Goal: Task Accomplishment & Management: Use online tool/utility

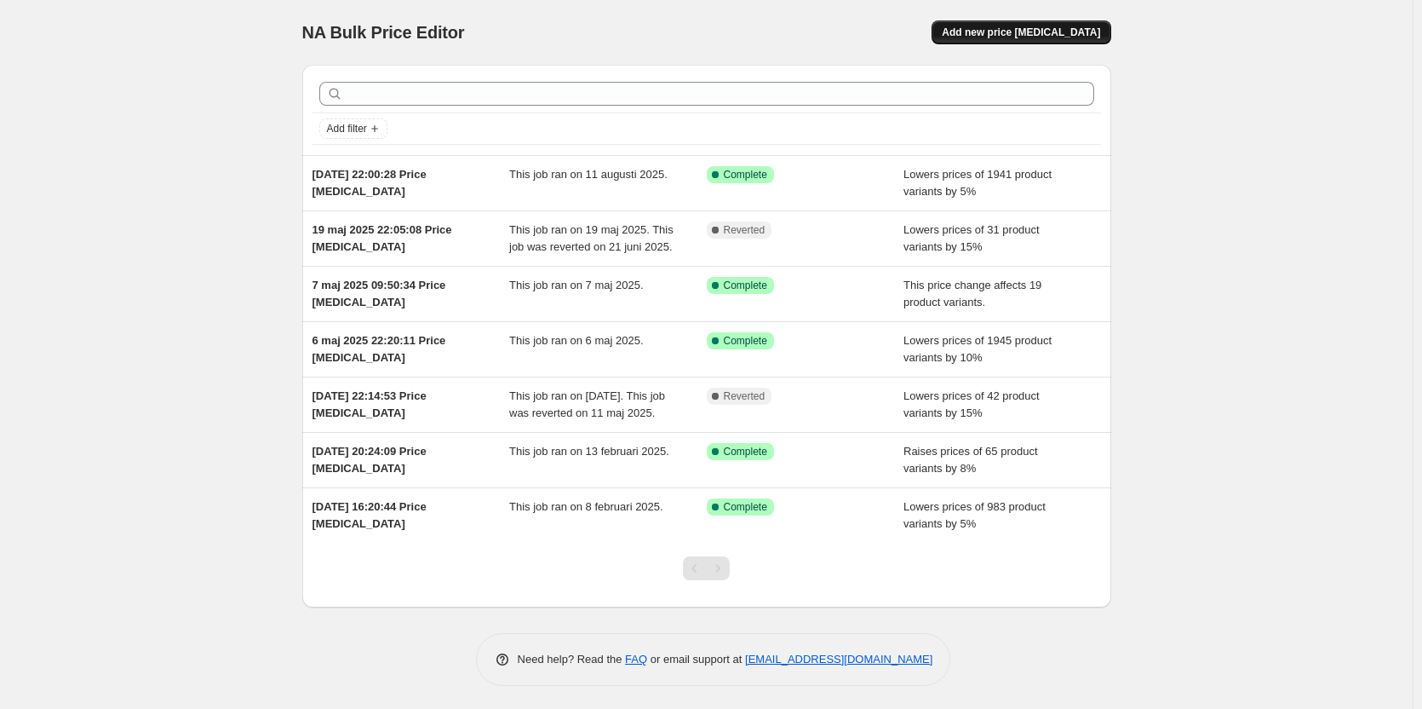
click at [1001, 32] on span "Add new price [MEDICAL_DATA]" at bounding box center [1021, 33] width 158 height 14
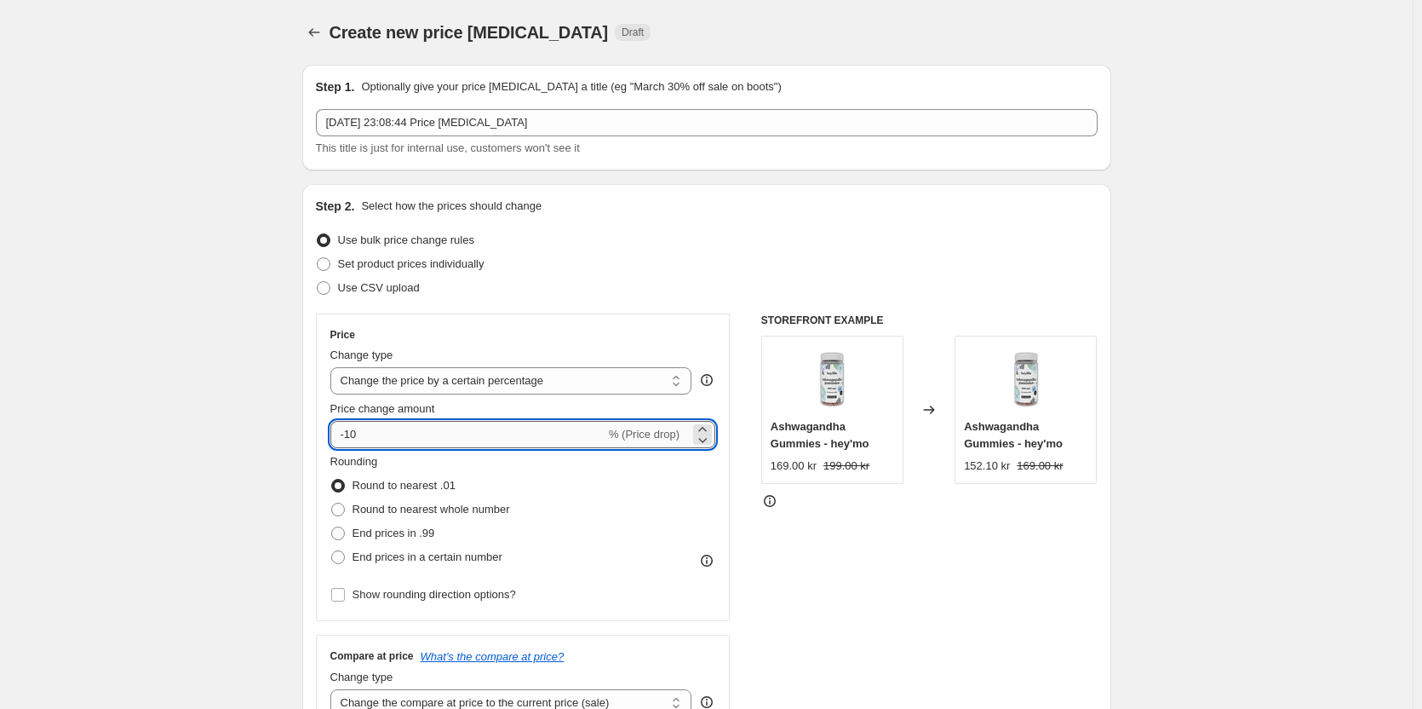
click at [425, 442] on input "-10" at bounding box center [467, 434] width 275 height 27
click at [462, 383] on select "Change the price to a certain amount Change the price by a certain amount Chang…" at bounding box center [511, 380] width 362 height 27
select select "by"
click at [334, 367] on select "Change the price to a certain amount Change the price by a certain amount Chang…" at bounding box center [511, 380] width 362 height 27
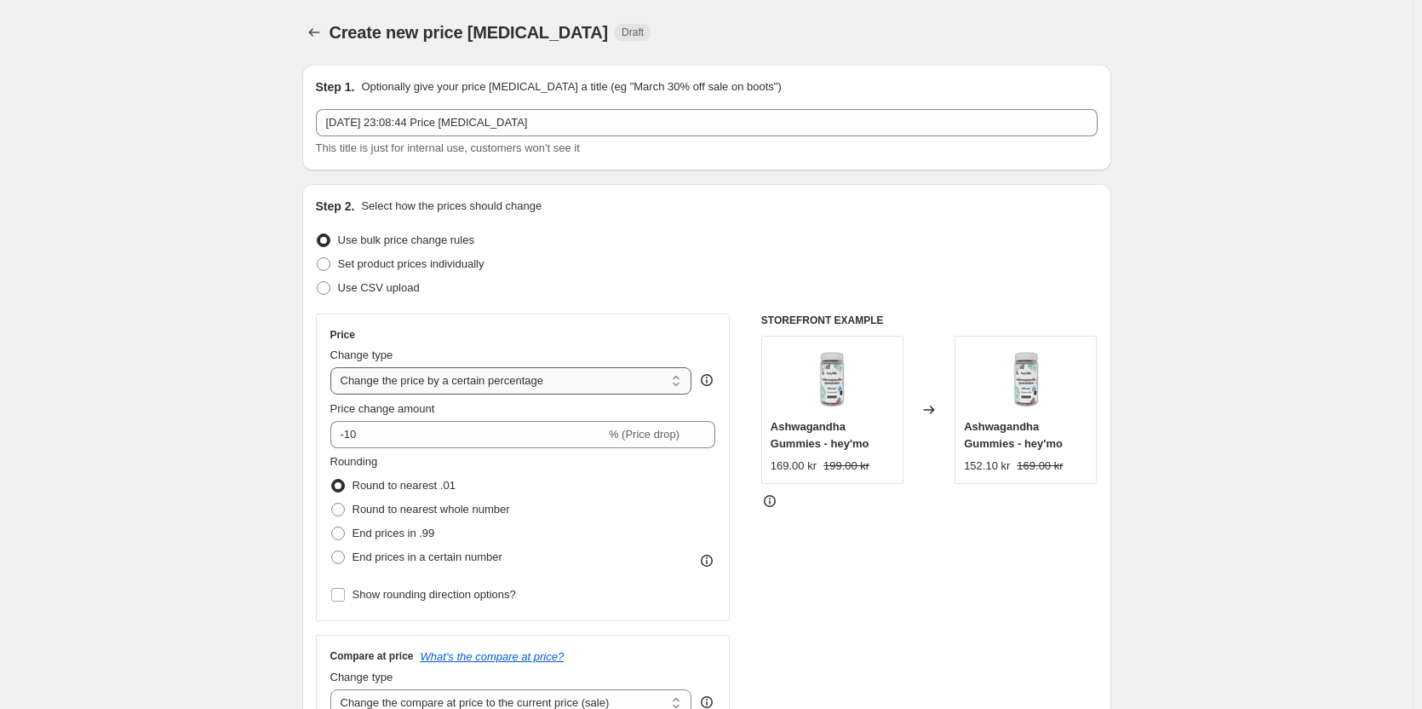
type input "-10.00"
click at [369, 428] on input "-10.00" at bounding box center [486, 434] width 264 height 27
click at [362, 436] on input "-10.00" at bounding box center [486, 434] width 264 height 27
click at [311, 430] on div "Step 2. Select how the prices should change Use bulk price change rules Set pro…" at bounding box center [706, 483] width 809 height 598
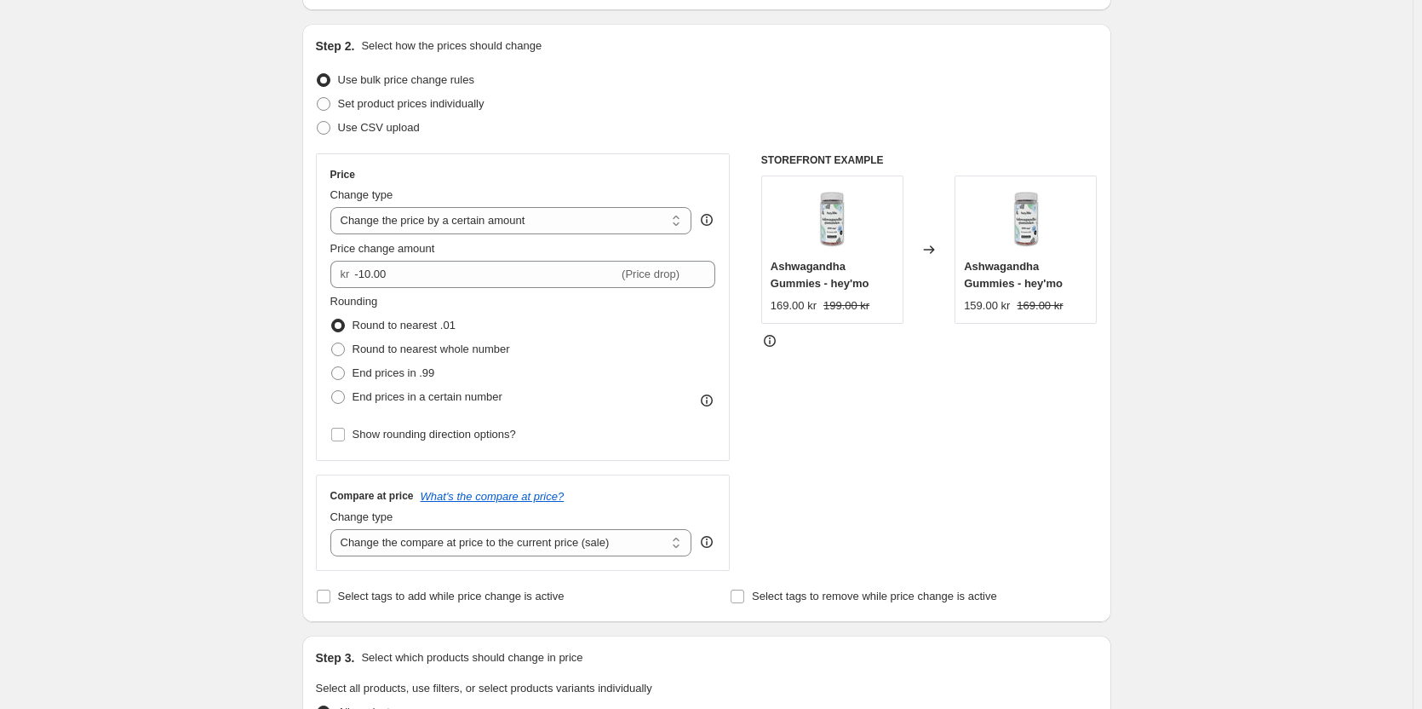
scroll to position [170, 0]
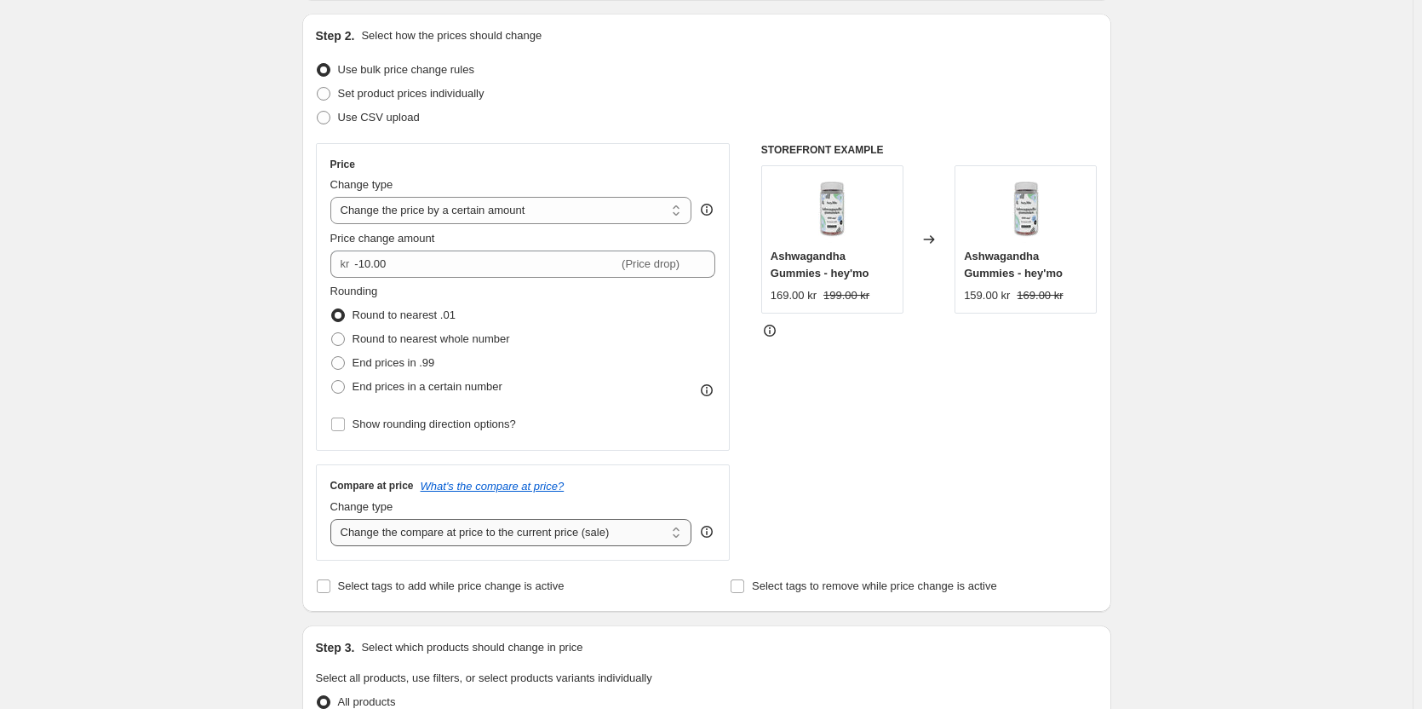
click at [481, 524] on select "Change the compare at price to the current price (sale) Change the compare at p…" at bounding box center [511, 532] width 362 height 27
select select "no_change"
click at [334, 519] on select "Change the compare at price to the current price (sale) Change the compare at p…" at bounding box center [511, 532] width 362 height 27
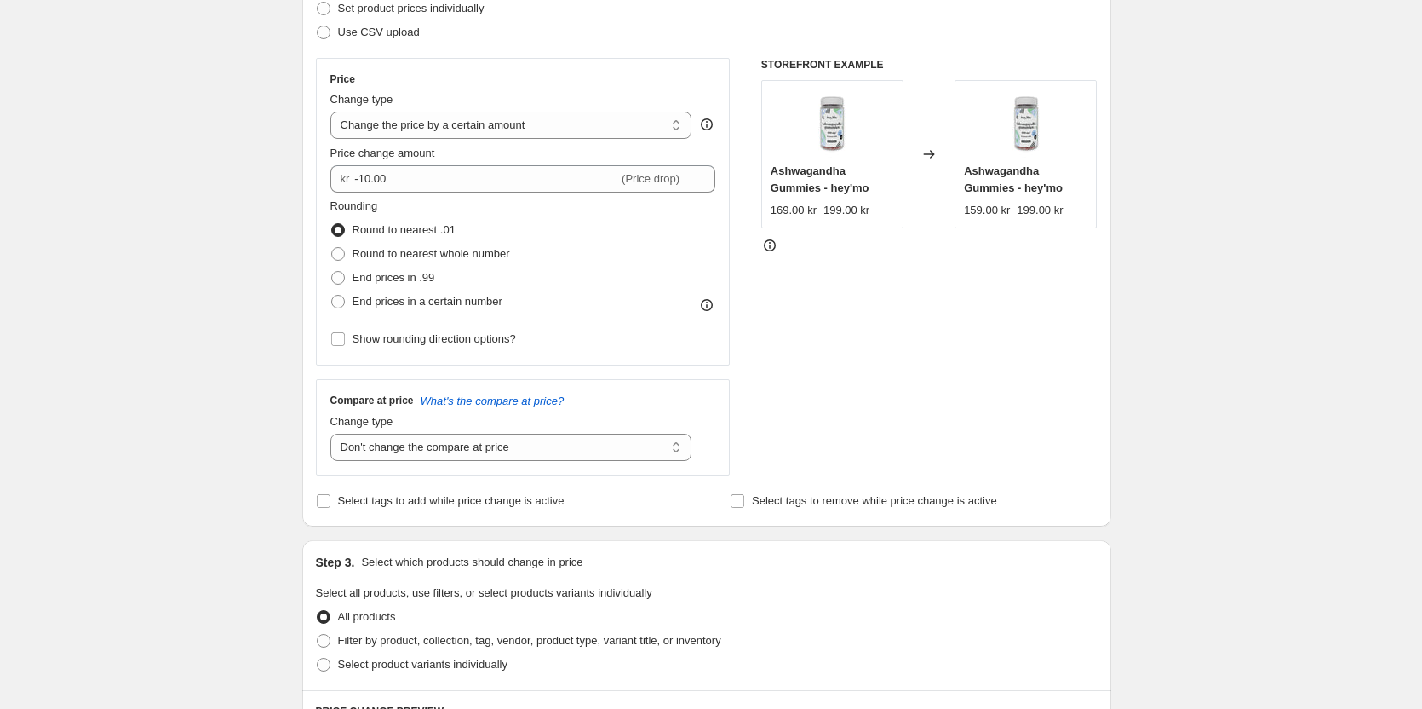
scroll to position [426, 0]
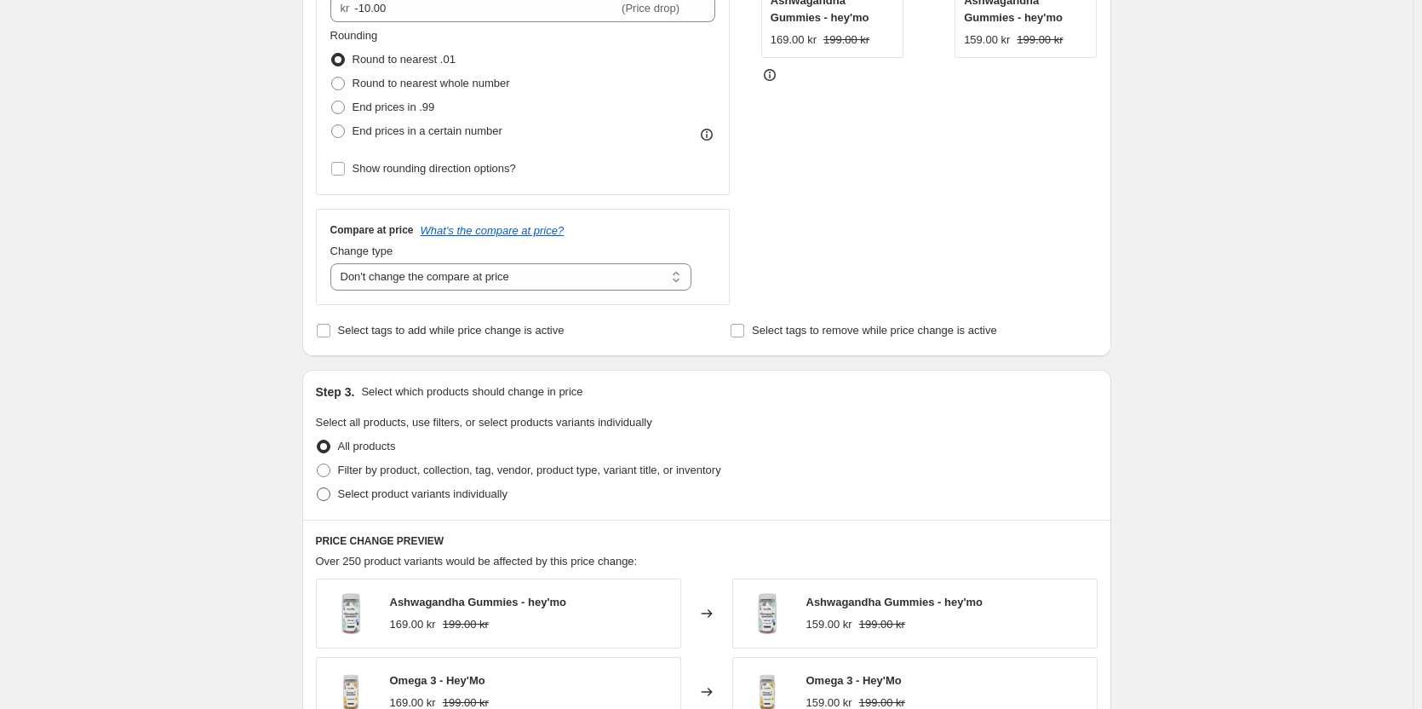
click at [414, 492] on span "Select product variants individually" at bounding box center [422, 493] width 169 height 13
click at [318, 488] on input "Select product variants individually" at bounding box center [317, 487] width 1 height 1
radio input "true"
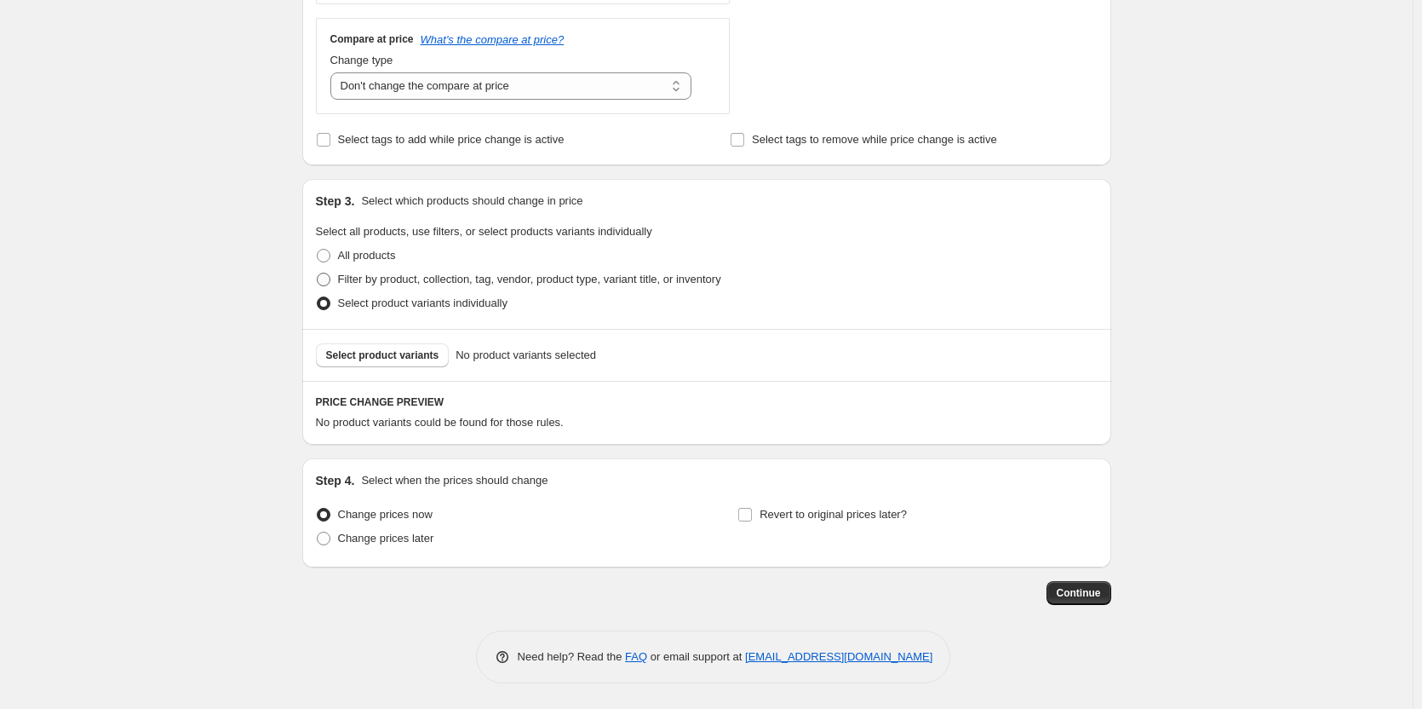
scroll to position [617, 0]
click at [376, 359] on span "Select product variants" at bounding box center [382, 355] width 113 height 14
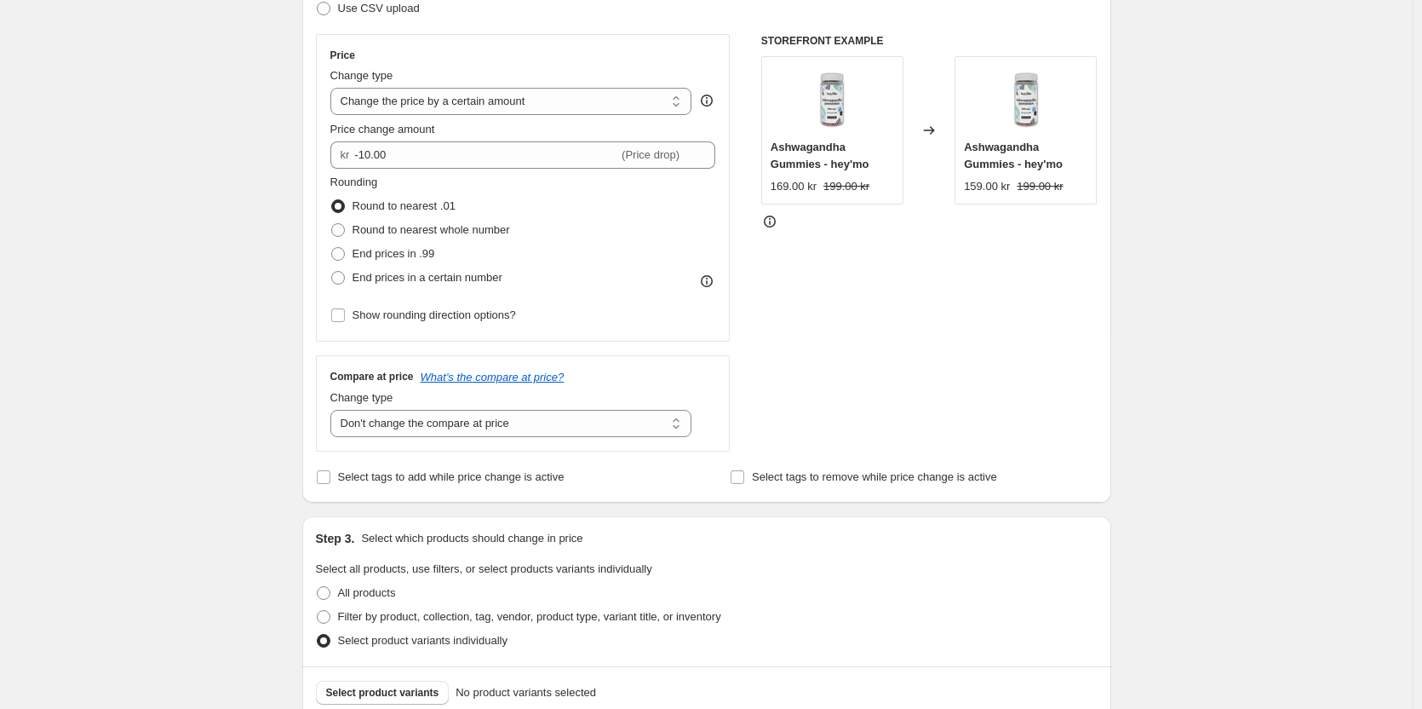
scroll to position [192, 0]
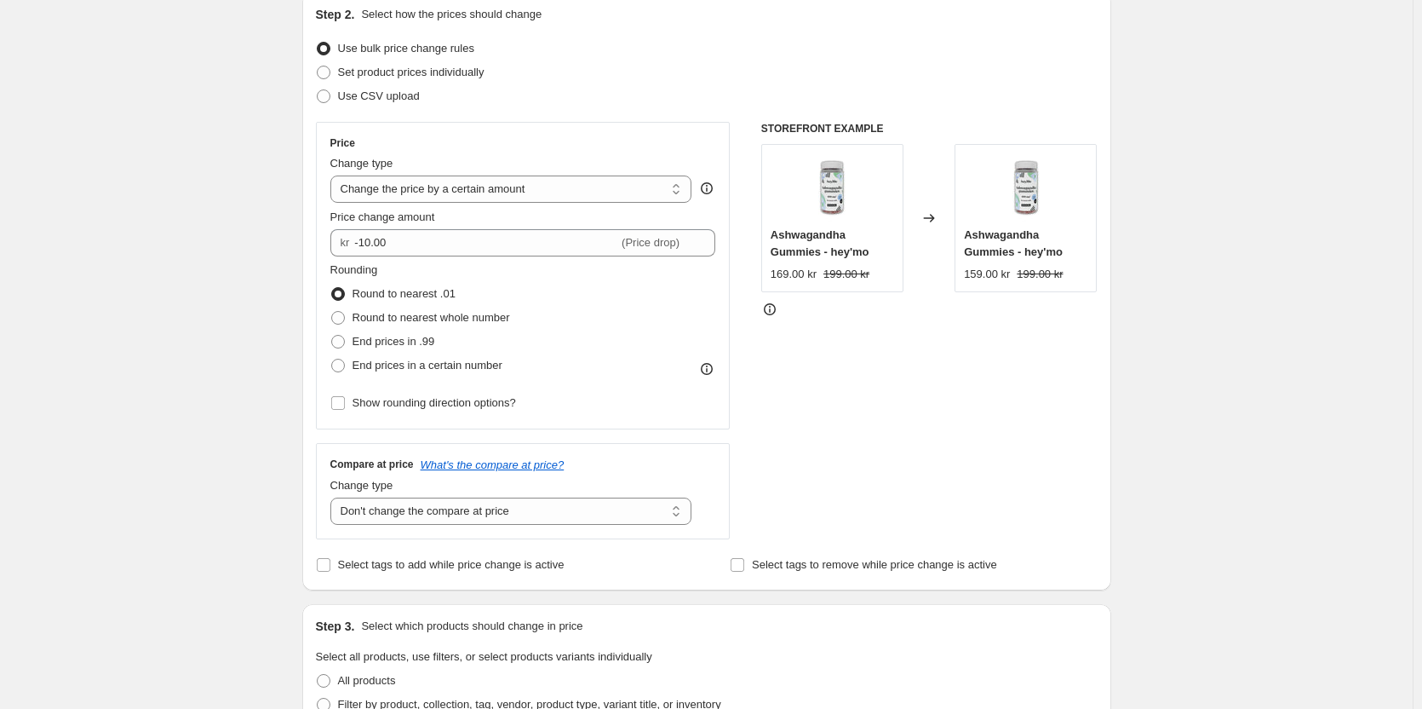
click at [131, 187] on div "Create new price [MEDICAL_DATA]. This page is ready Create new price [MEDICAL_D…" at bounding box center [706, 470] width 1413 height 1325
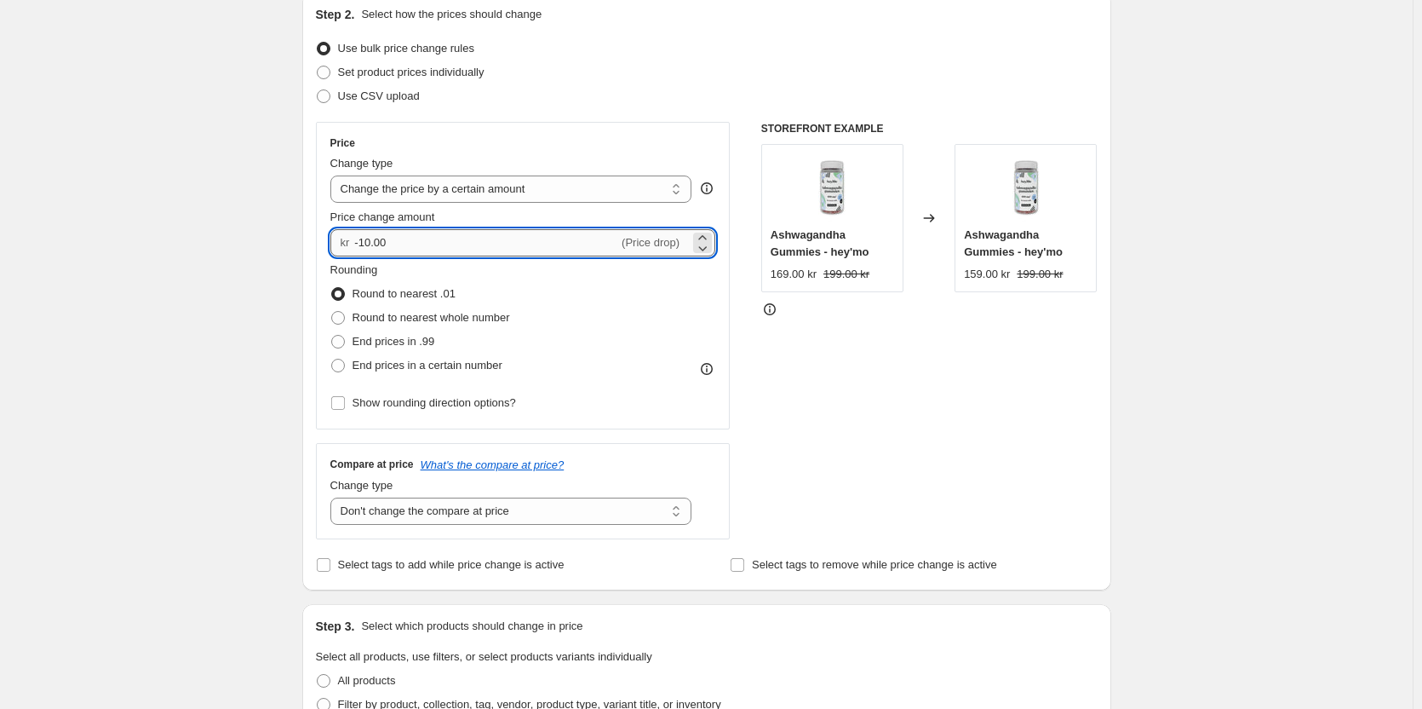
click at [367, 241] on input "-10.00" at bounding box center [486, 242] width 264 height 27
click at [372, 265] on div "Price Change type Change the price to a certain amount Change the price by a ce…" at bounding box center [523, 275] width 386 height 278
click at [371, 238] on input "-10.00" at bounding box center [486, 242] width 264 height 27
type input "-20.00"
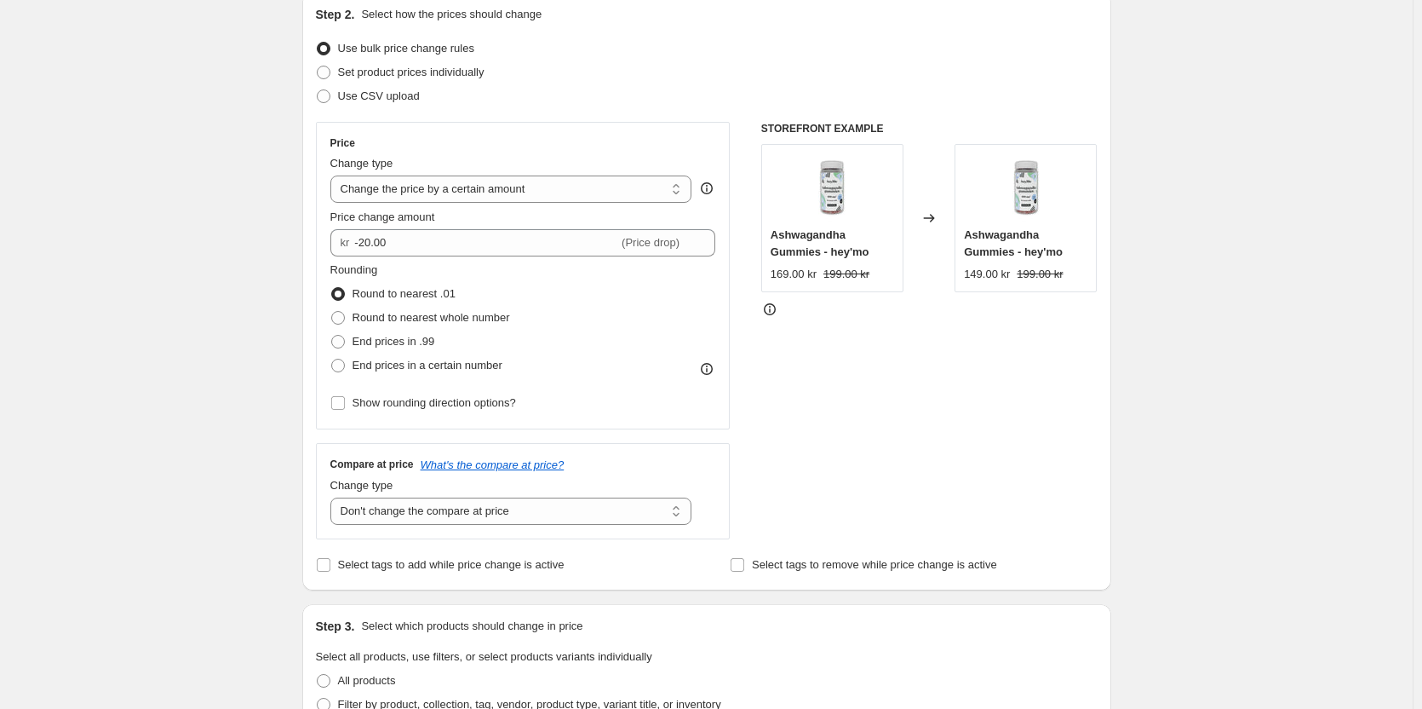
click at [254, 192] on div "Create new price [MEDICAL_DATA]. This page is ready Create new price [MEDICAL_D…" at bounding box center [706, 470] width 1413 height 1325
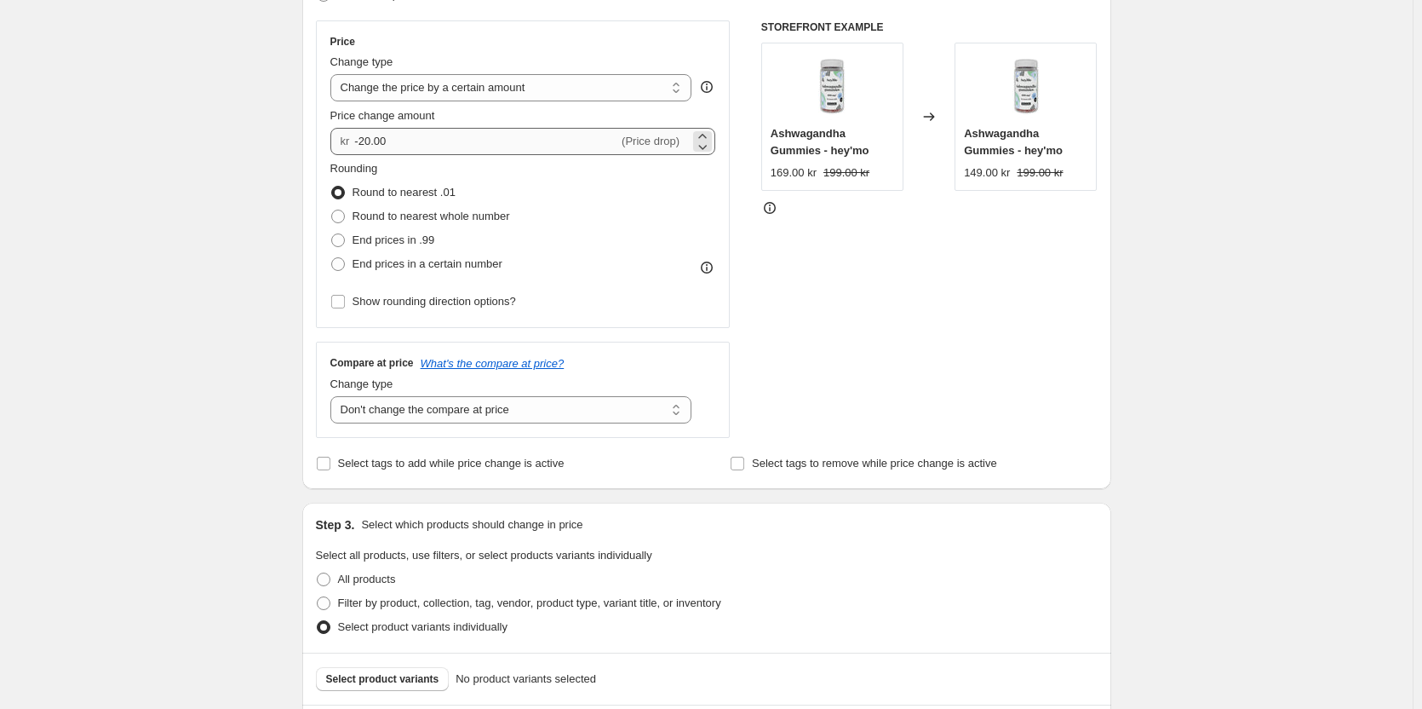
scroll to position [532, 0]
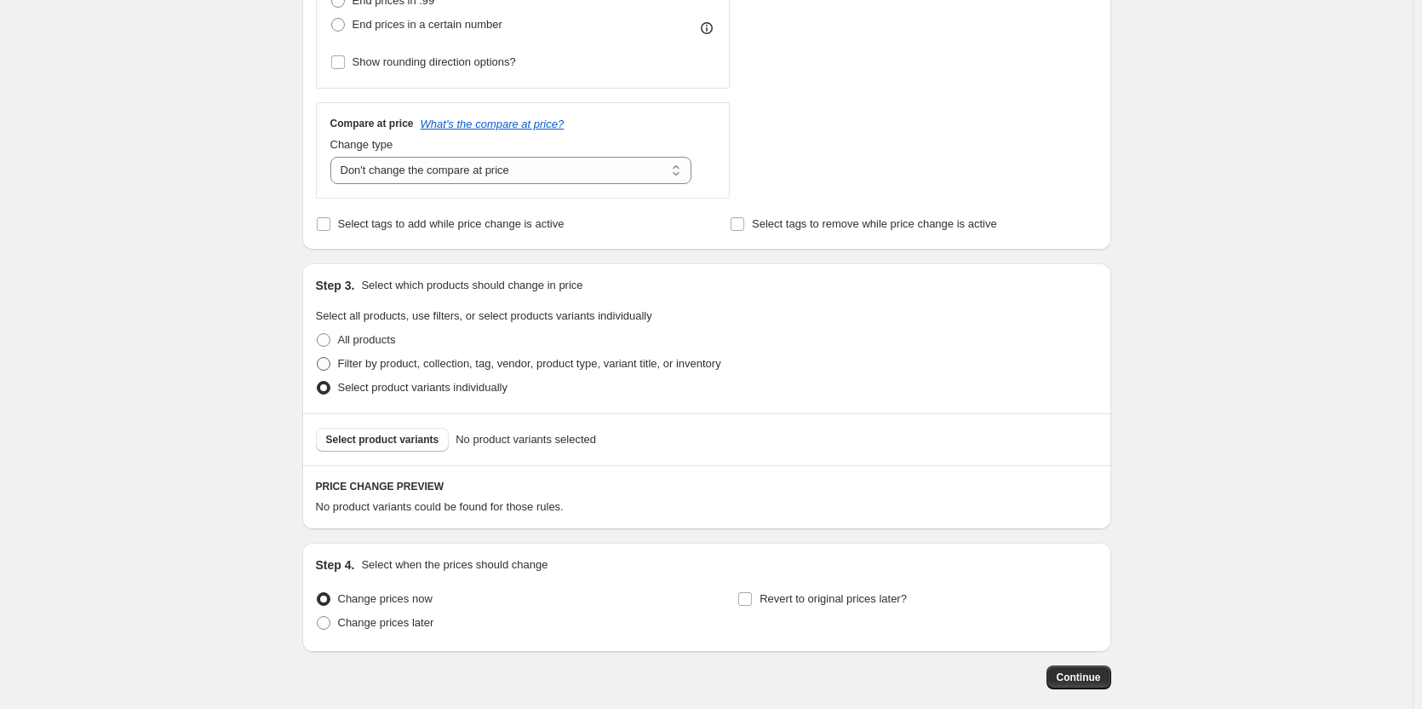
click at [364, 363] on span "Filter by product, collection, tag, vendor, product type, variant title, or inv…" at bounding box center [529, 363] width 383 height 13
click at [318, 358] on input "Filter by product, collection, tag, vendor, product type, variant title, or inv…" at bounding box center [317, 357] width 1 height 1
radio input "true"
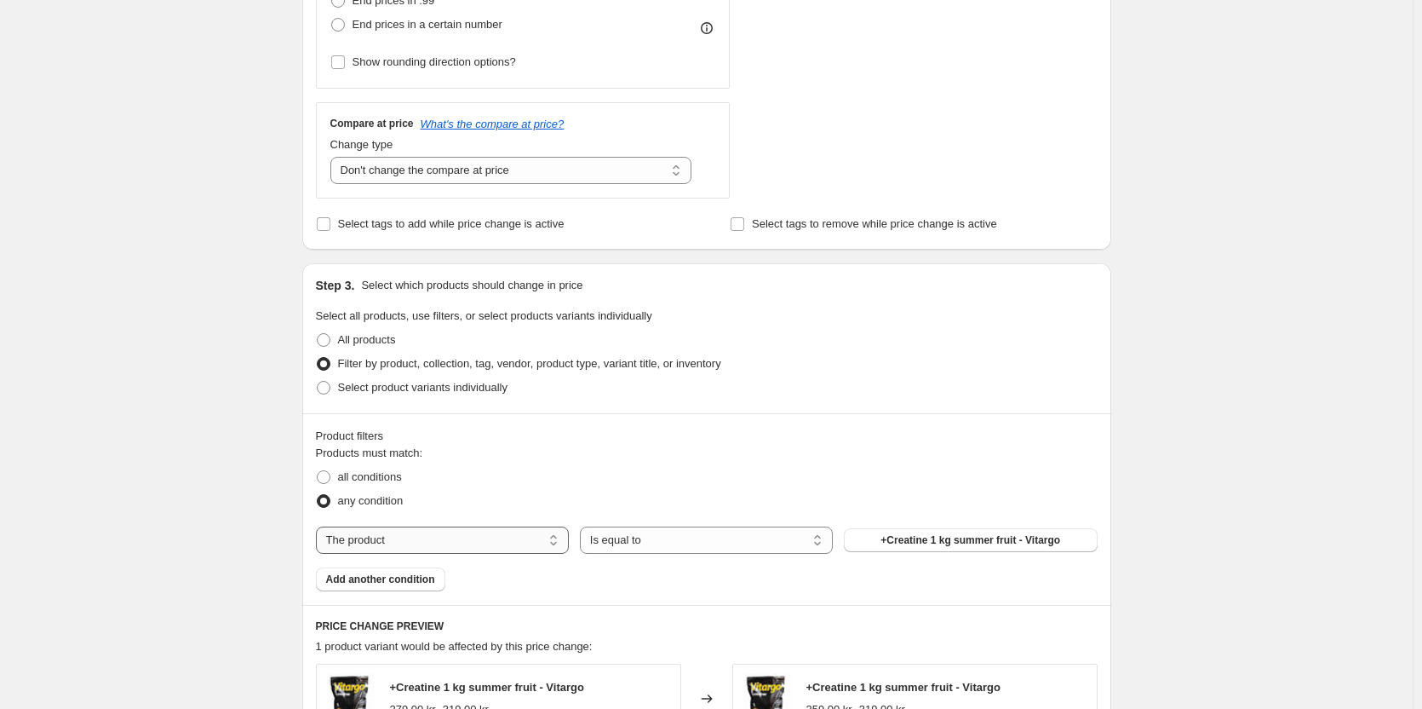
click at [489, 544] on select "The product The product's collection The product's tag The product's vendor The…" at bounding box center [442, 539] width 253 height 27
select select "collection"
click at [986, 539] on span "A-Vitamin" at bounding box center [971, 540] width 48 height 14
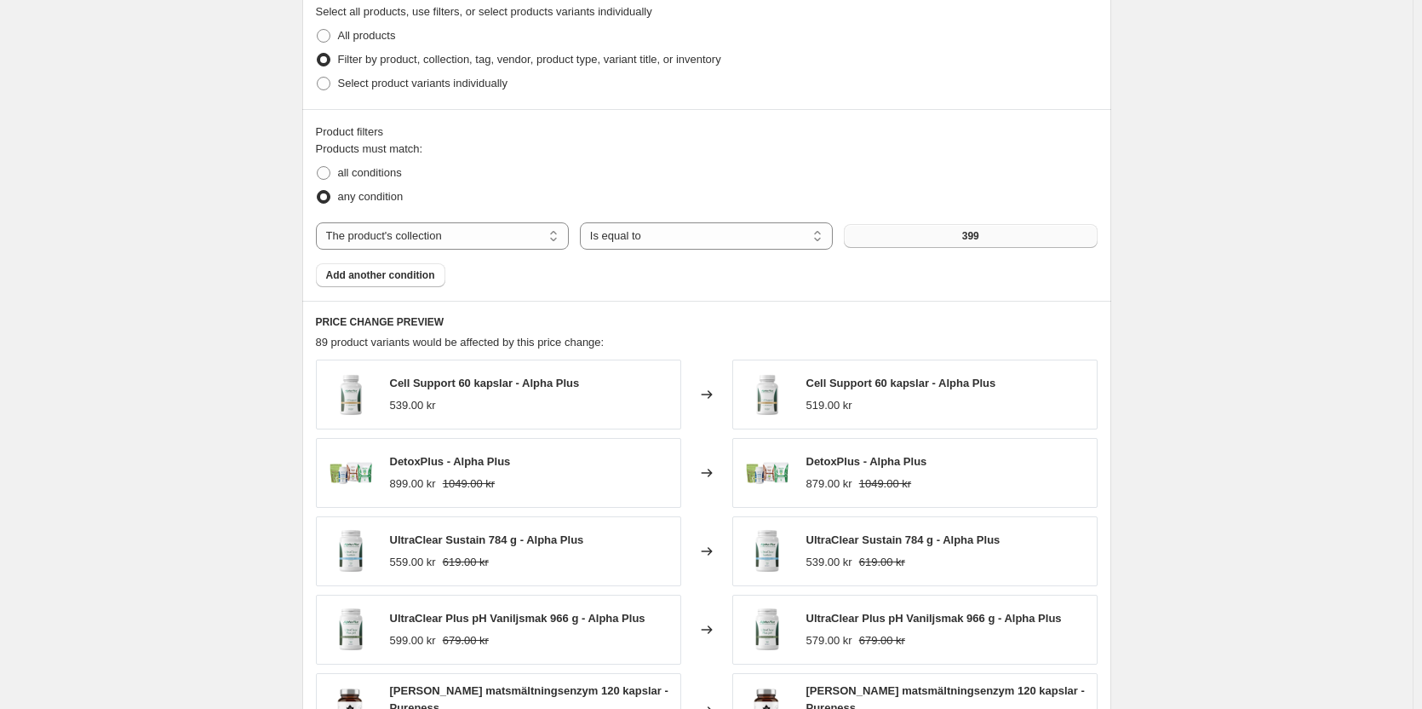
scroll to position [1186, 0]
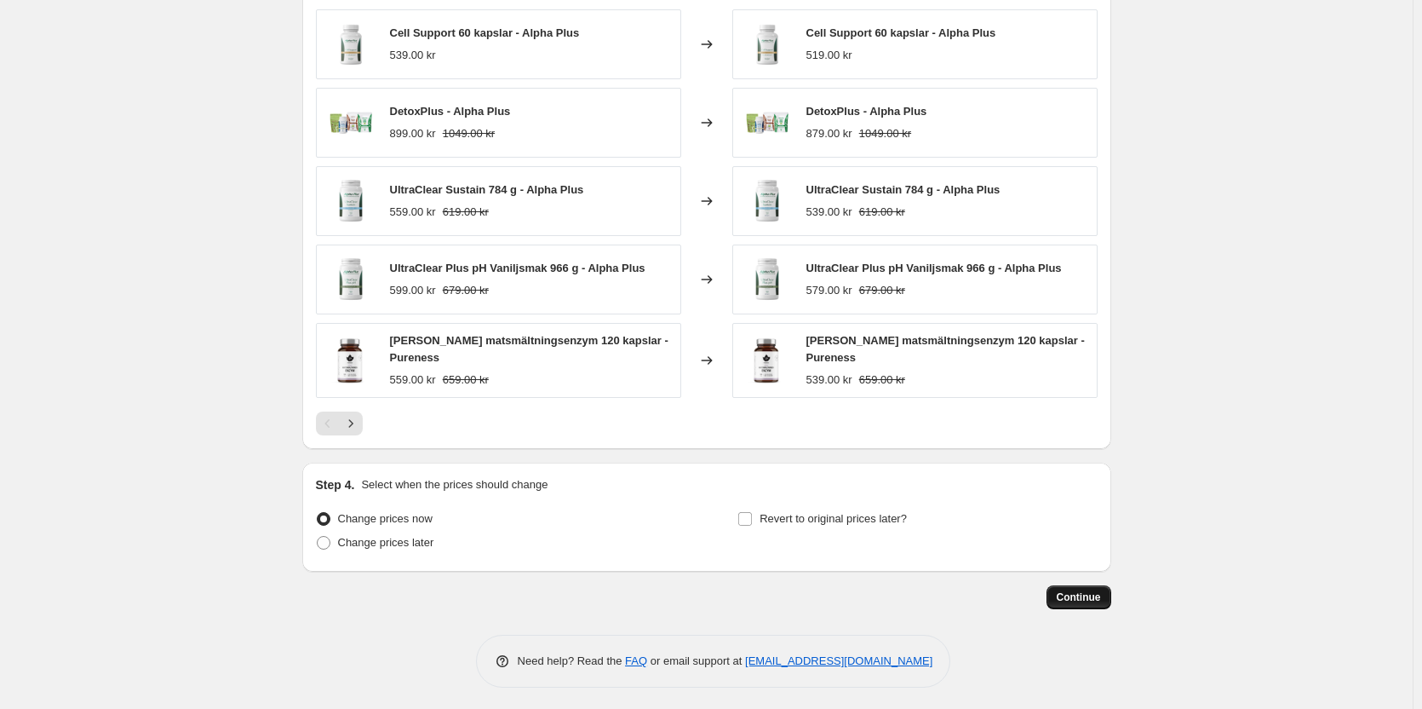
click at [1065, 585] on button "Continue" at bounding box center [1079, 597] width 65 height 24
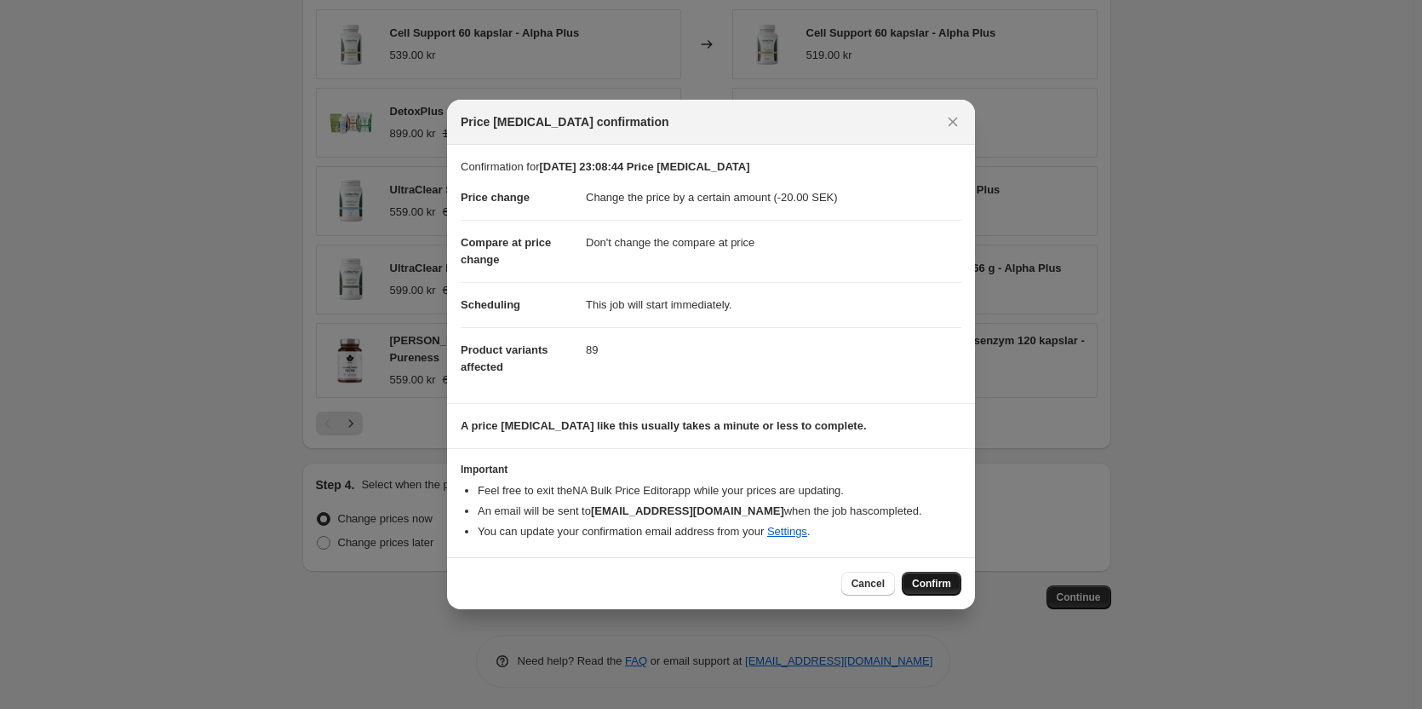
click at [936, 579] on span "Confirm" at bounding box center [931, 584] width 39 height 14
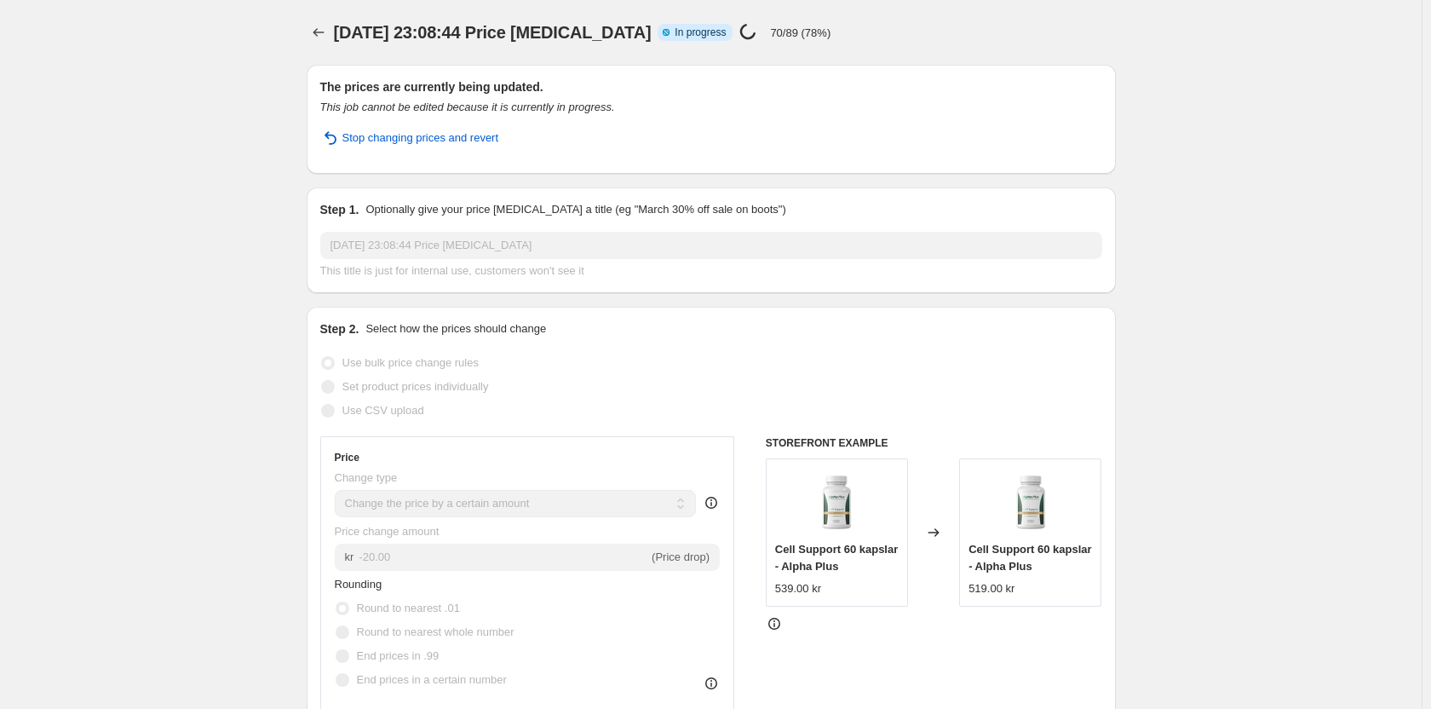
select select "by"
select select "no_change"
select select "collection"
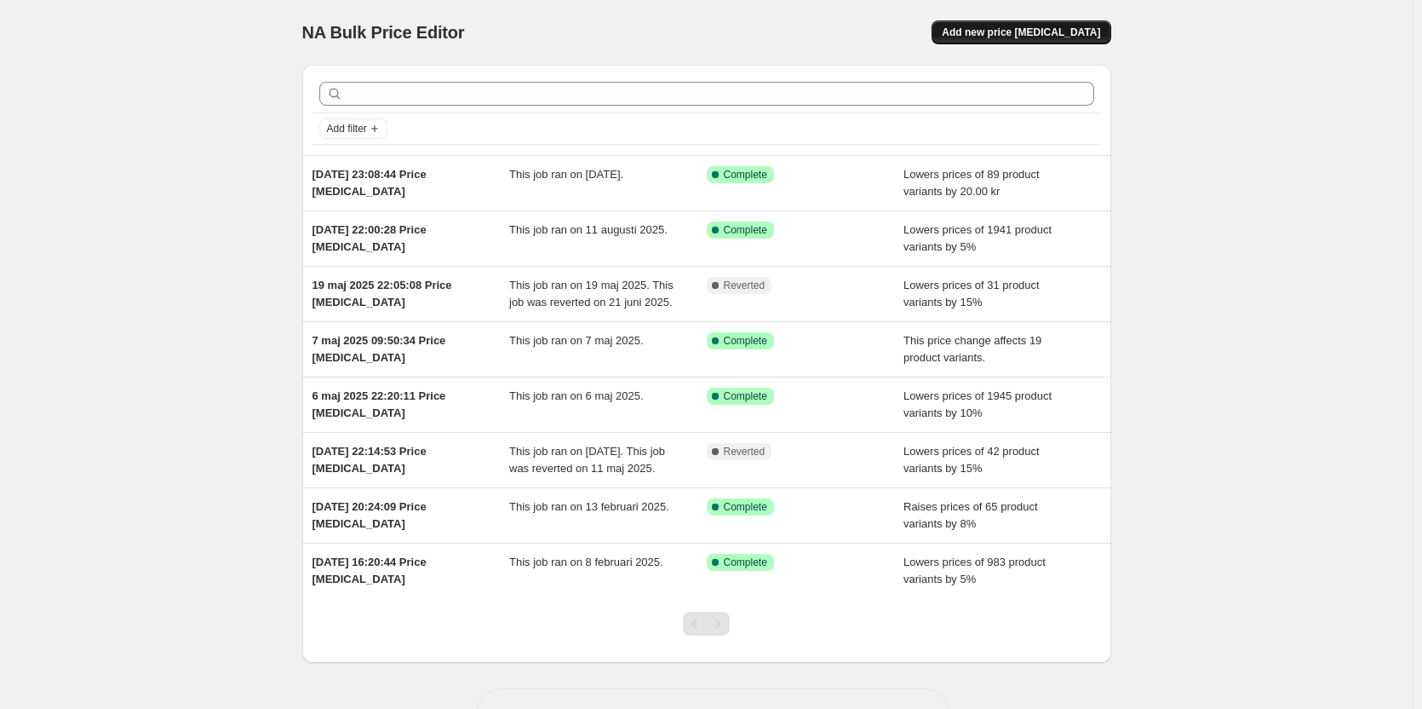
click at [991, 36] on span "Add new price [MEDICAL_DATA]" at bounding box center [1021, 33] width 158 height 14
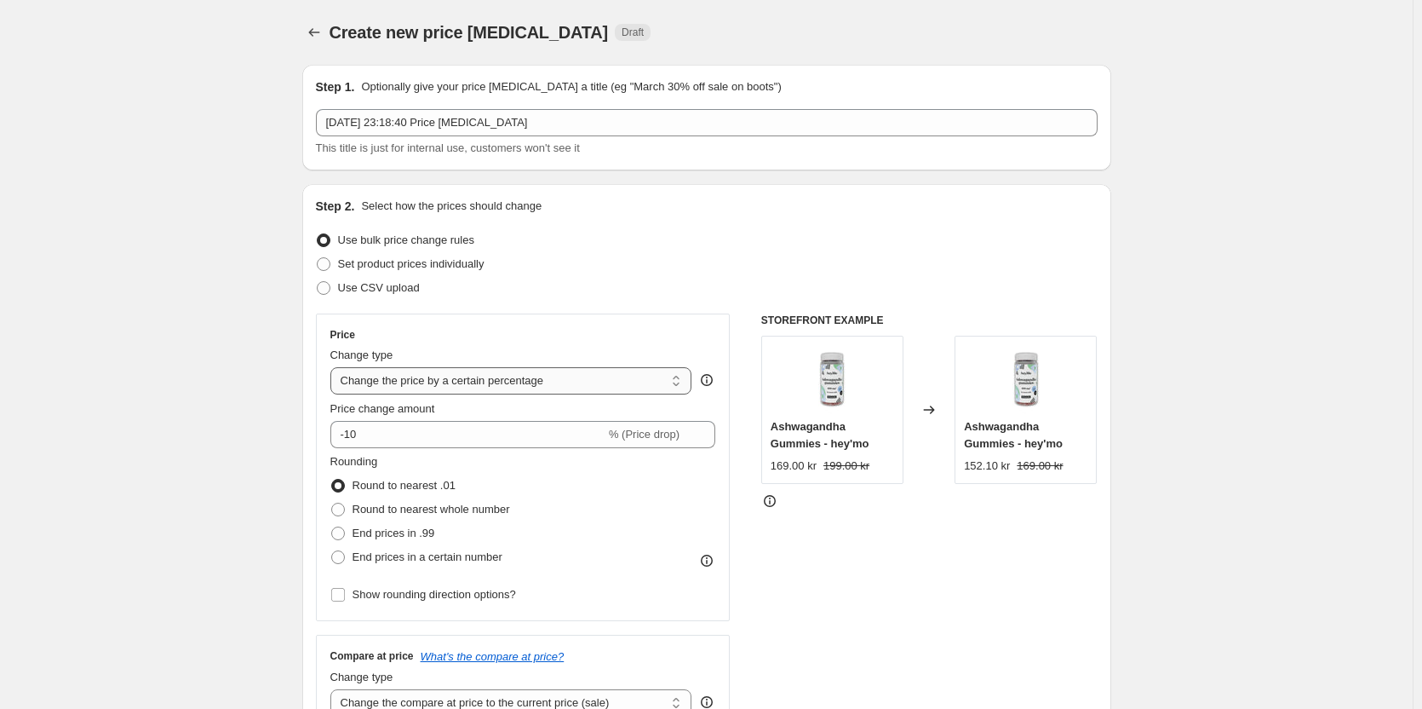
click at [450, 386] on select "Change the price to a certain amount Change the price by a certain amount Chang…" at bounding box center [511, 380] width 362 height 27
select select "by"
click at [334, 367] on select "Change the price to a certain amount Change the price by a certain amount Chang…" at bounding box center [511, 380] width 362 height 27
type input "-10.00"
click at [361, 438] on input "-10.00" at bounding box center [486, 434] width 264 height 27
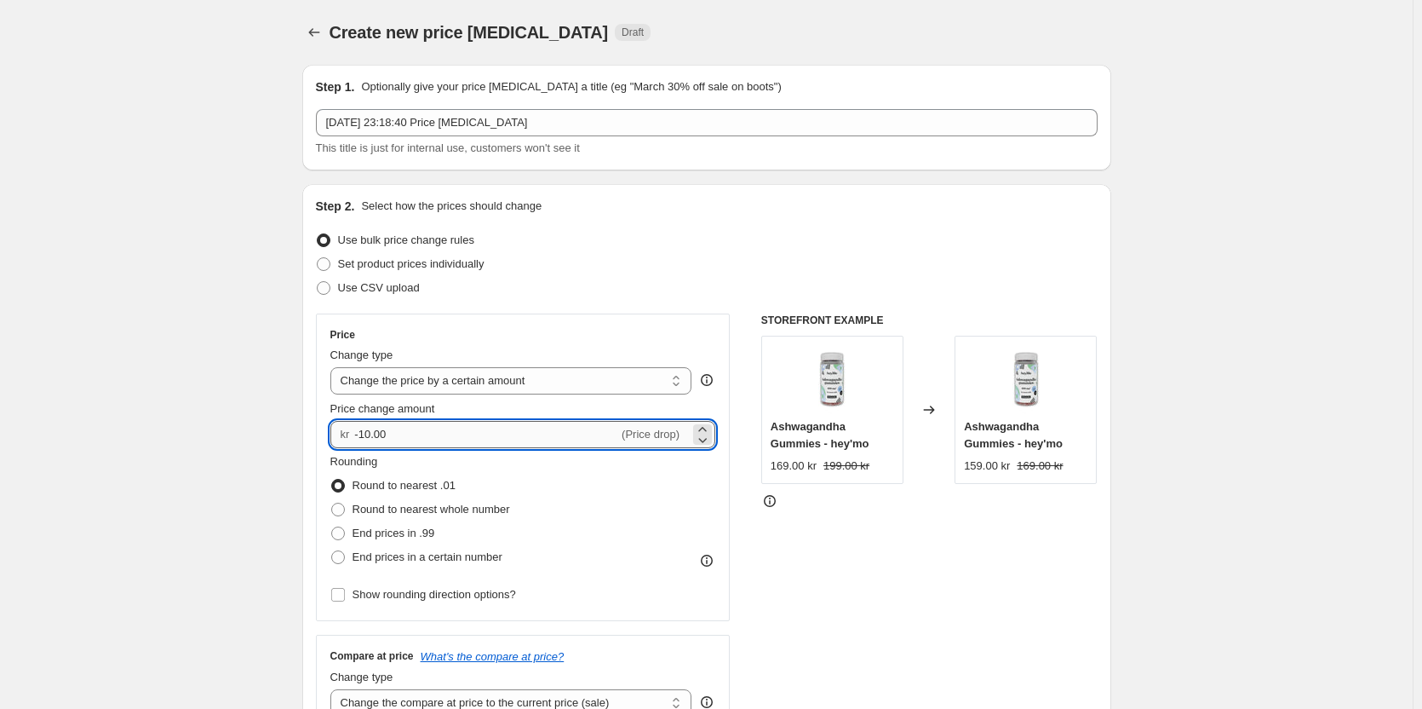
click at [361, 438] on input "-10.00" at bounding box center [486, 434] width 264 height 27
click at [368, 437] on input "-10.00" at bounding box center [486, 434] width 264 height 27
click at [369, 437] on input "-10.00" at bounding box center [486, 434] width 264 height 27
click at [382, 440] on input "-10.00" at bounding box center [486, 434] width 264 height 27
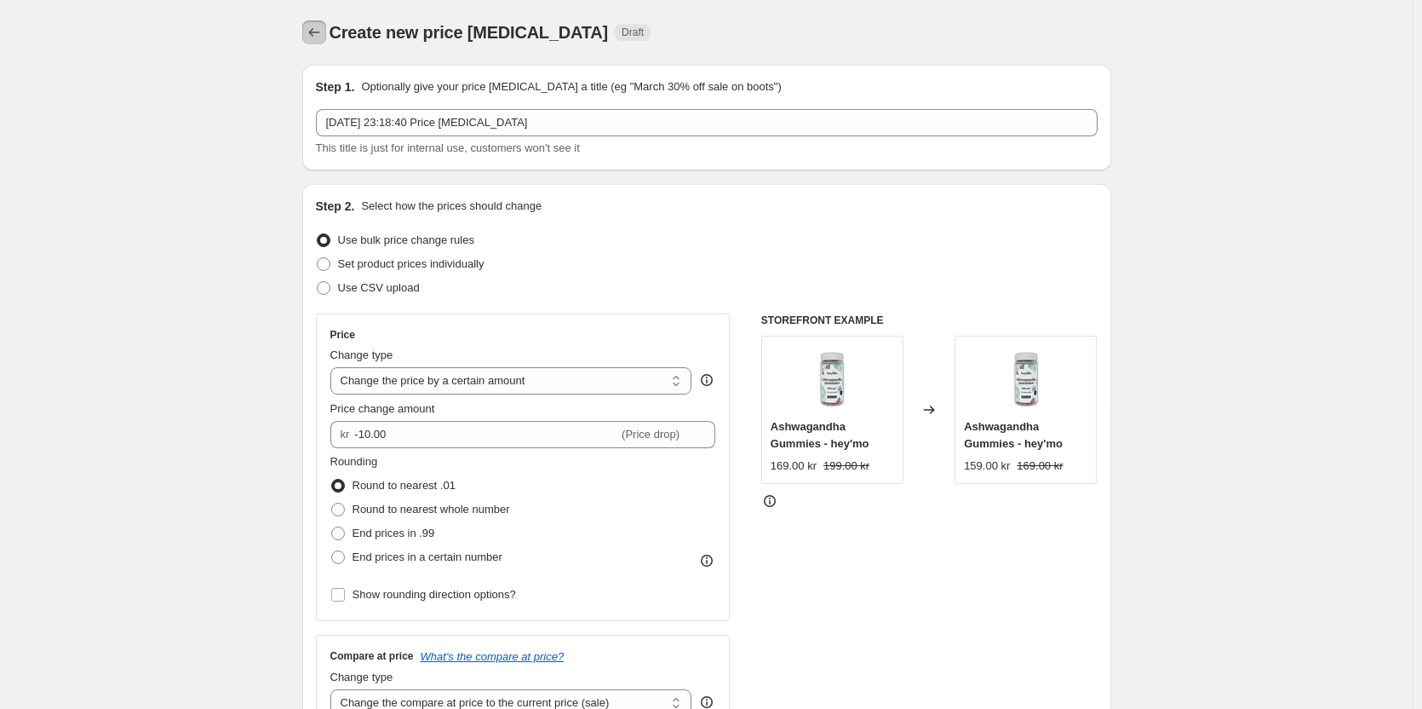
click at [319, 34] on icon "Price change jobs" at bounding box center [314, 32] width 17 height 17
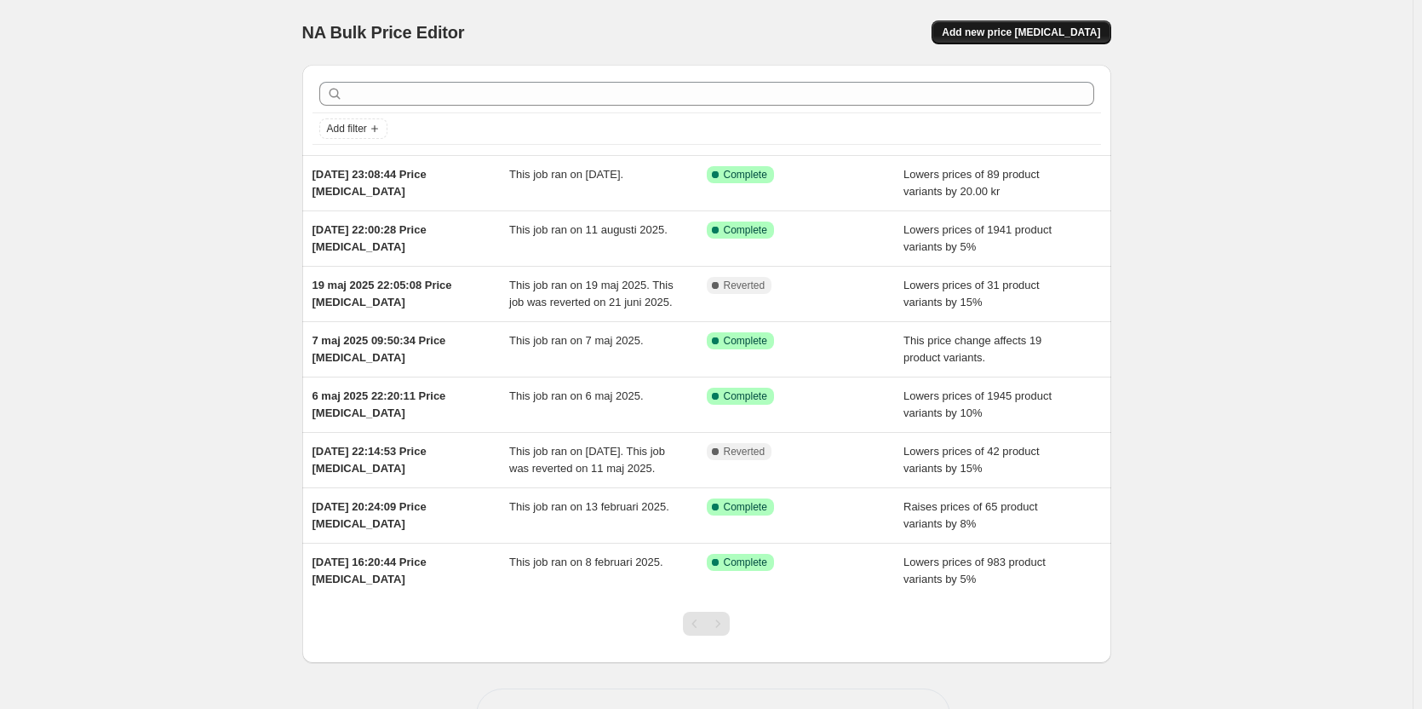
click at [1037, 40] on button "Add new price [MEDICAL_DATA]" at bounding box center [1021, 32] width 179 height 24
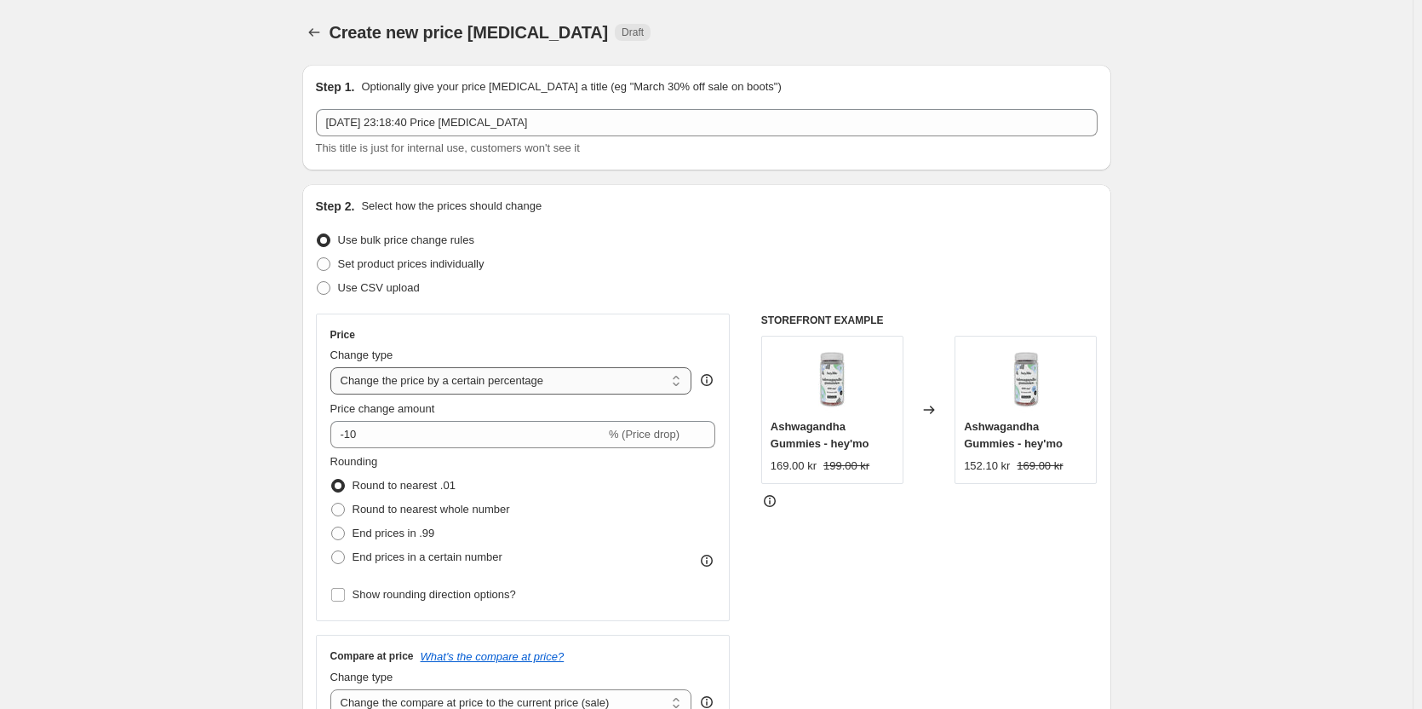
click at [439, 380] on select "Change the price to a certain amount Change the price by a certain amount Chang…" at bounding box center [511, 380] width 362 height 27
select select "by"
click at [334, 367] on select "Change the price to a certain amount Change the price by a certain amount Chang…" at bounding box center [511, 380] width 362 height 27
type input "-10.00"
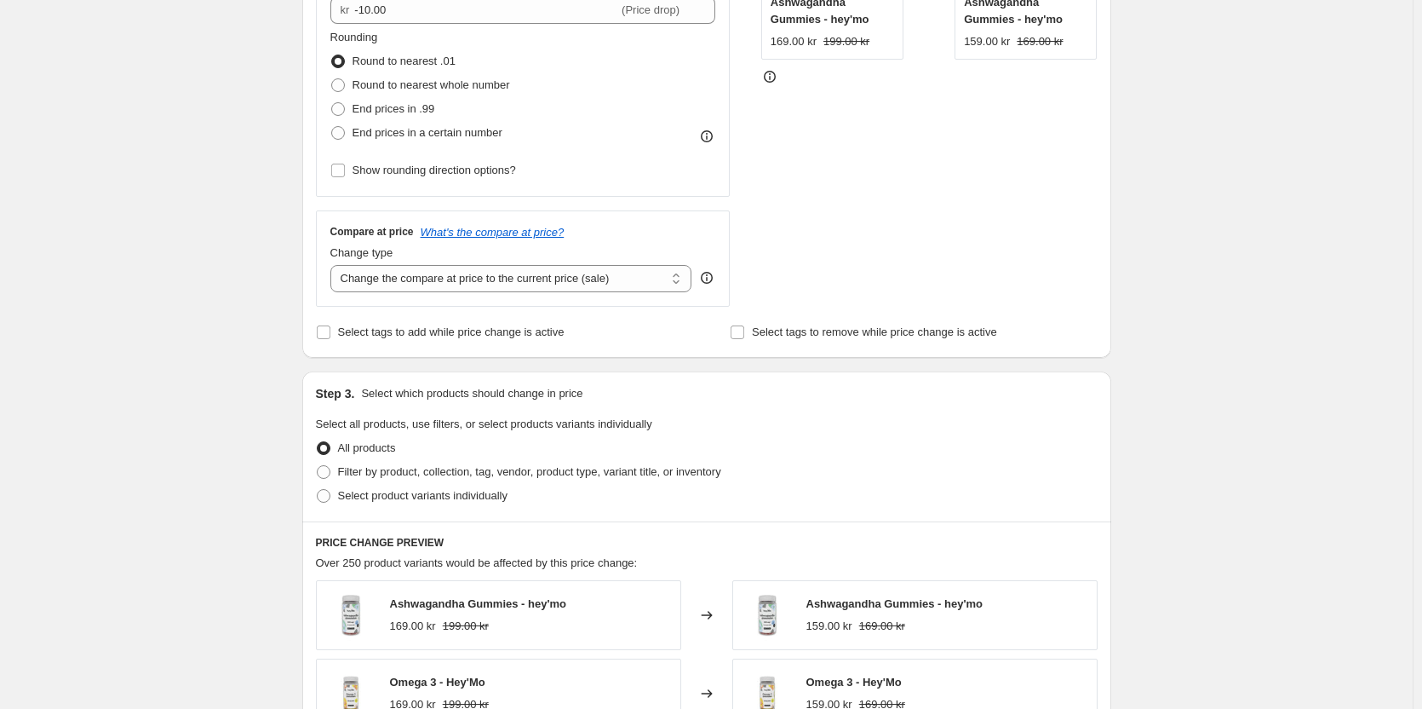
scroll to position [426, 0]
click at [369, 278] on select "Change the compare at price to the current price (sale) Change the compare at p…" at bounding box center [511, 276] width 362 height 27
select select "no_change"
click at [334, 263] on select "Change the compare at price to the current price (sale) Change the compare at p…" at bounding box center [511, 276] width 362 height 27
click at [352, 469] on span "Filter by product, collection, tag, vendor, product type, variant title, or inv…" at bounding box center [529, 469] width 383 height 13
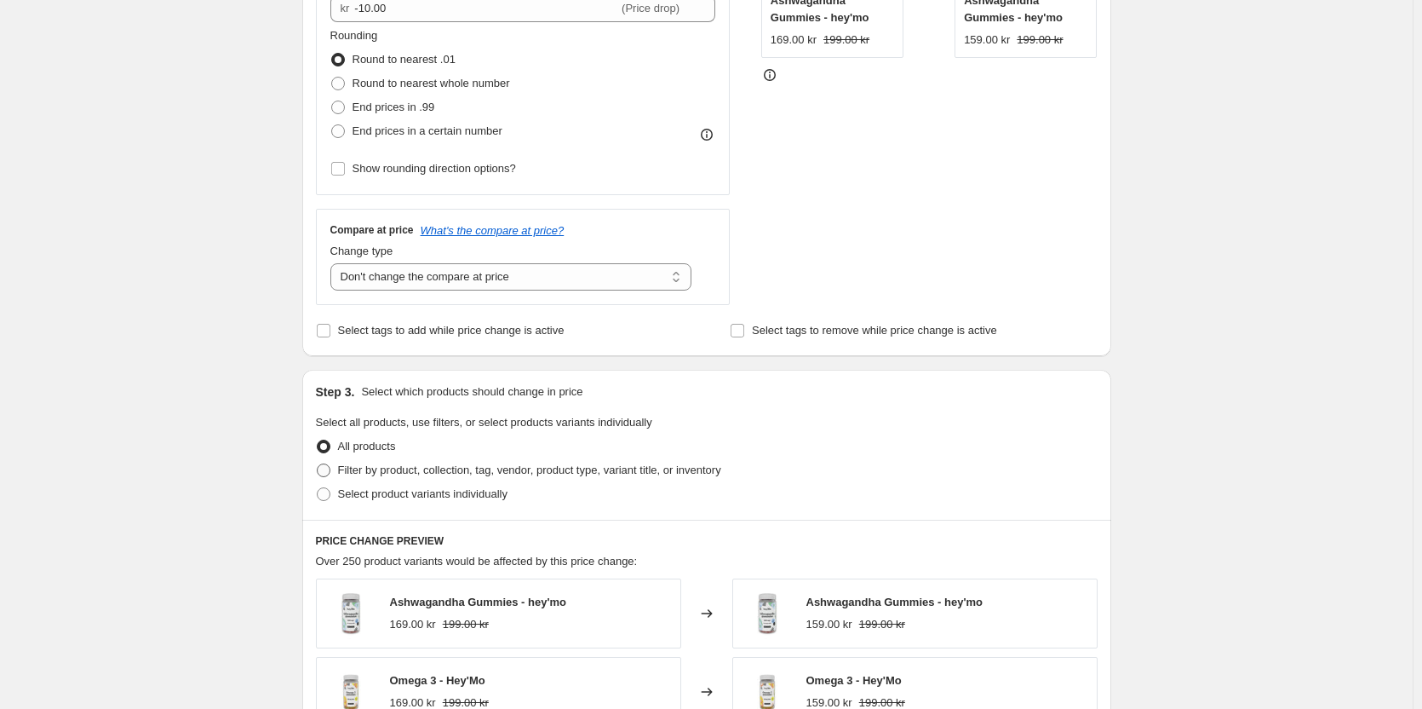
click at [318, 464] on input "Filter by product, collection, tag, vendor, product type, variant title, or inv…" at bounding box center [317, 463] width 1 height 1
radio input "true"
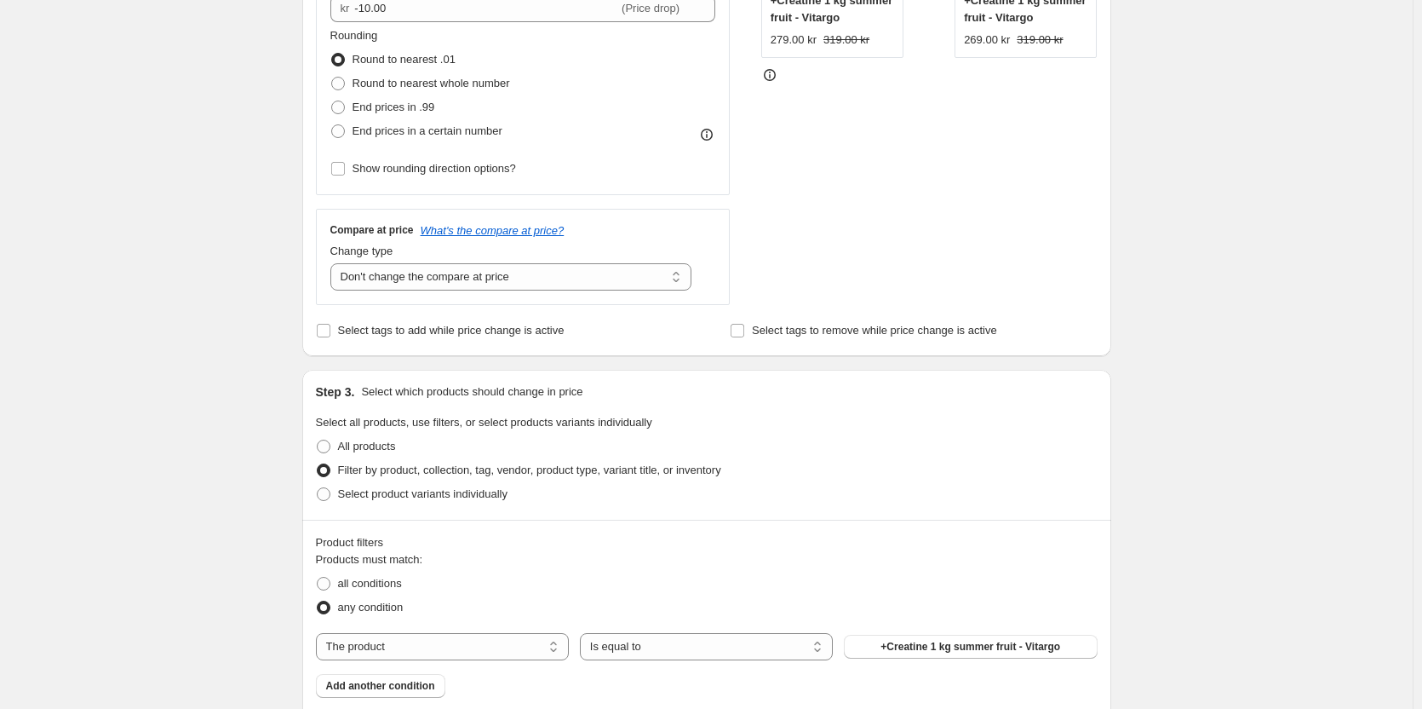
scroll to position [681, 0]
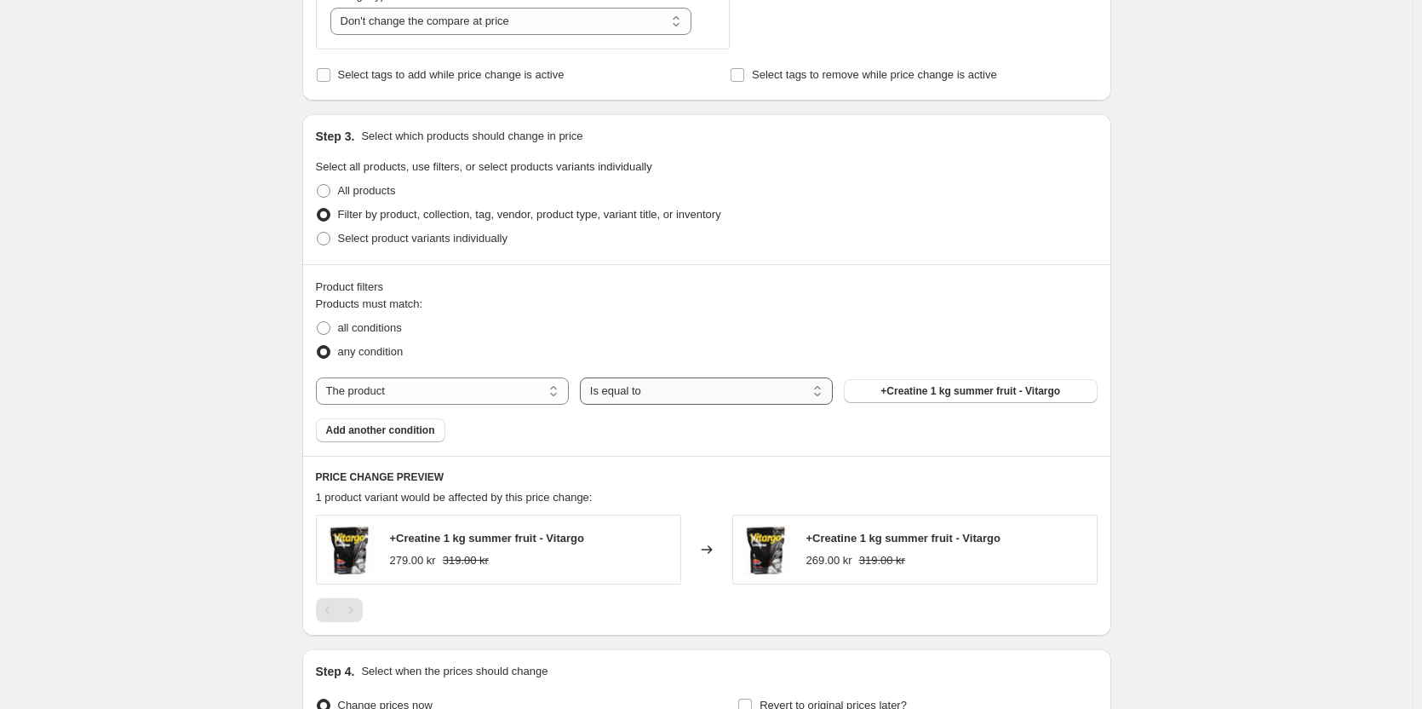
click at [669, 391] on select "Is equal to Is not equal to" at bounding box center [706, 390] width 253 height 27
click at [471, 399] on select "The product The product's collection The product's tag The product's vendor The…" at bounding box center [442, 390] width 253 height 27
select select "collection"
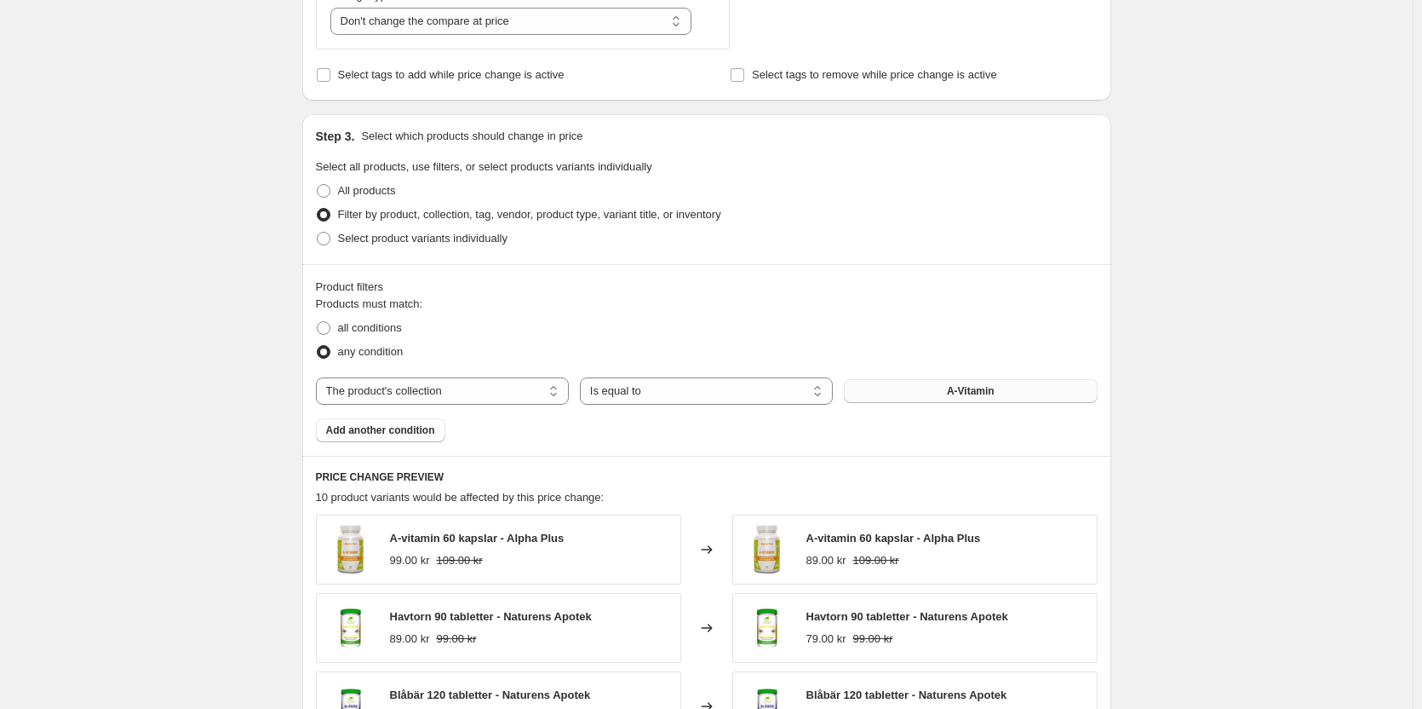
click at [923, 399] on button "A-Vitamin" at bounding box center [970, 391] width 253 height 24
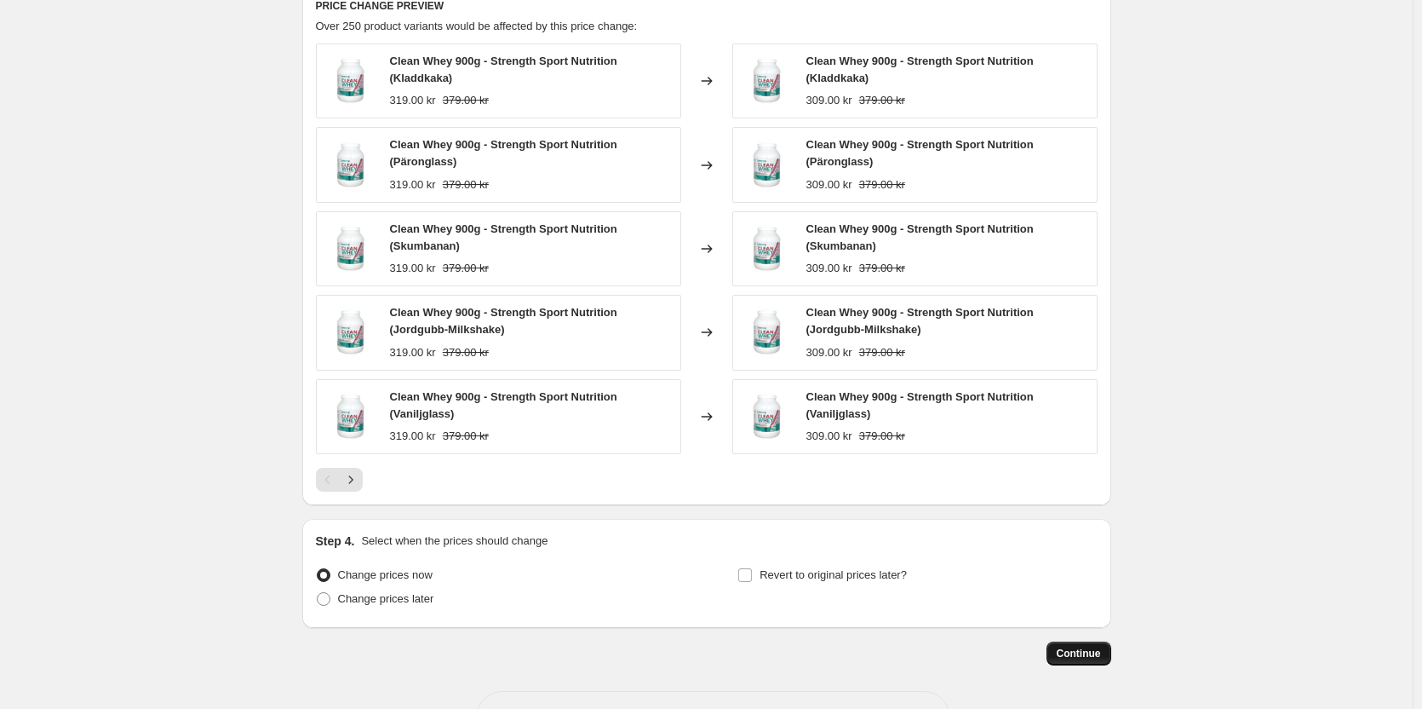
scroll to position [1214, 0]
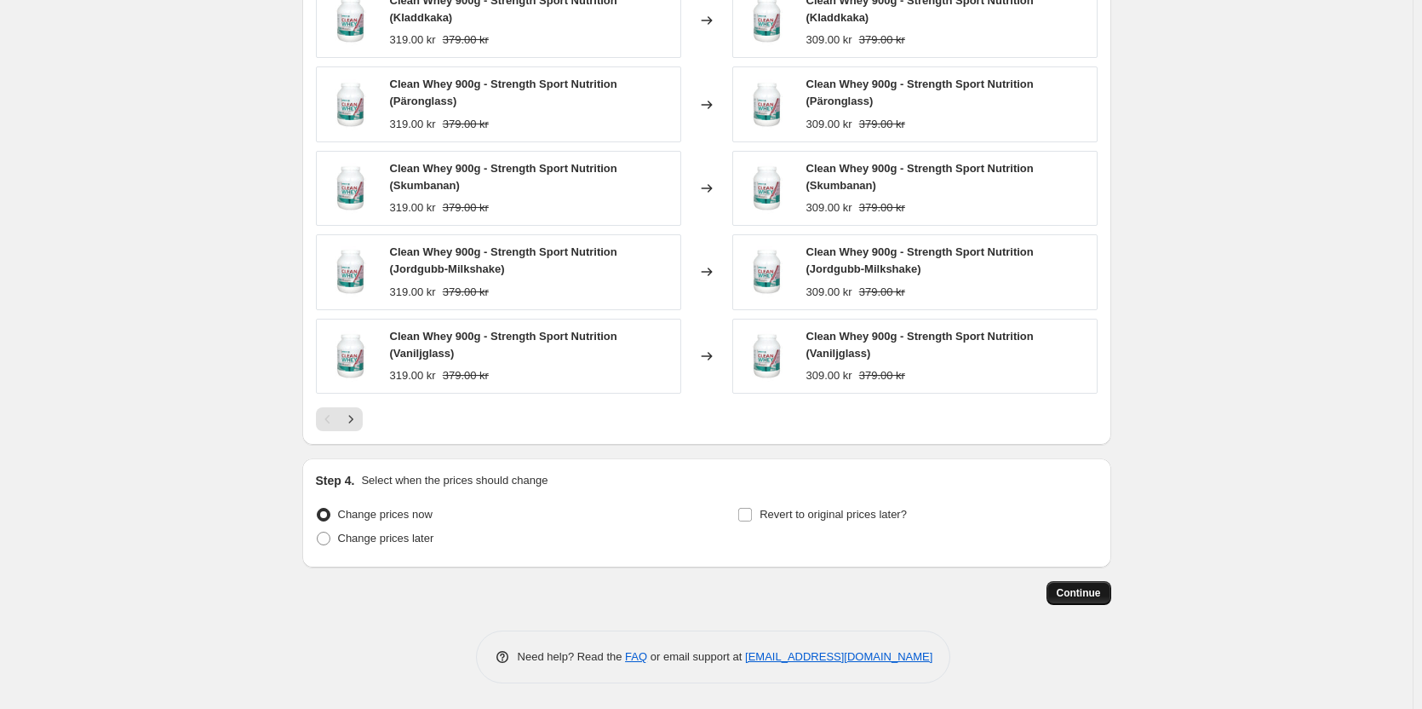
click at [1101, 589] on span "Continue" at bounding box center [1079, 593] width 44 height 14
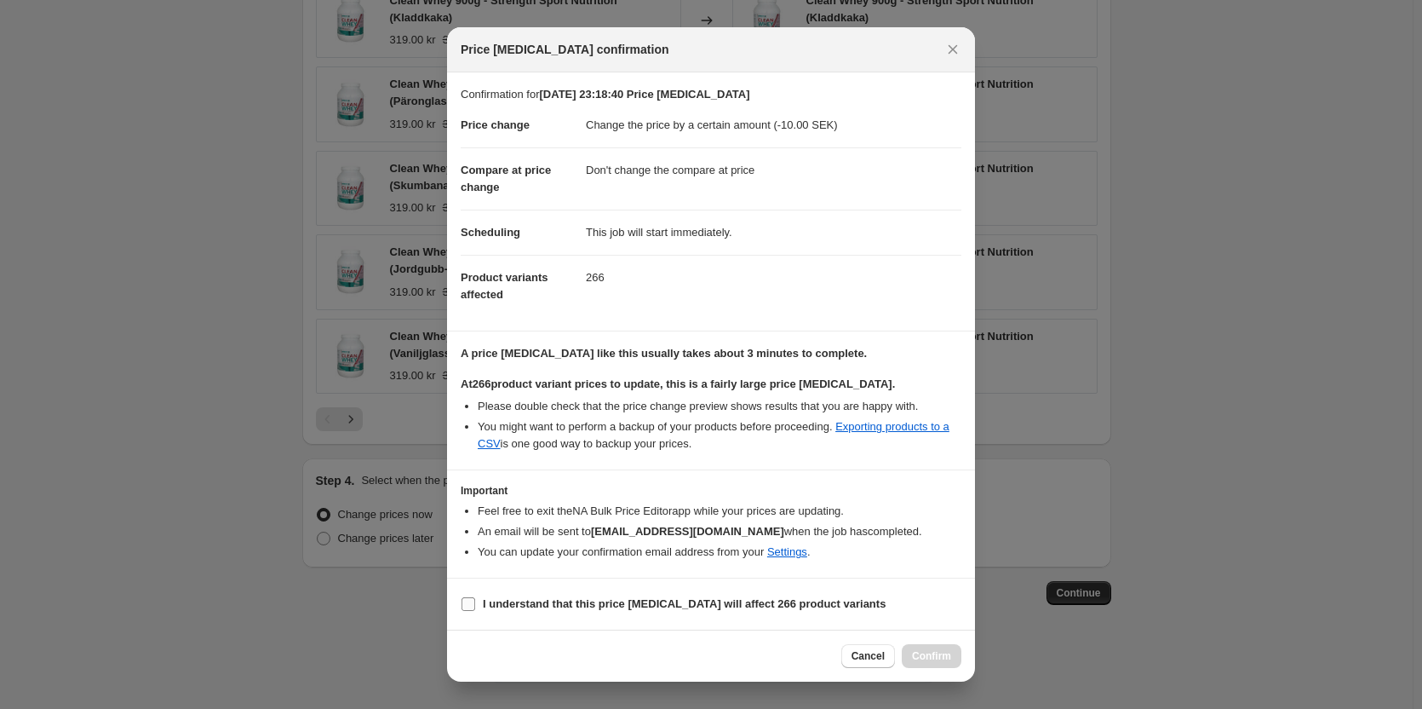
click at [738, 605] on b "I understand that this price change job will affect 266 product variants" at bounding box center [684, 603] width 403 height 13
click at [475, 605] on input "I understand that this price change job will affect 266 product variants" at bounding box center [469, 604] width 14 height 14
checkbox input "true"
click at [936, 646] on button "Confirm" at bounding box center [932, 656] width 60 height 24
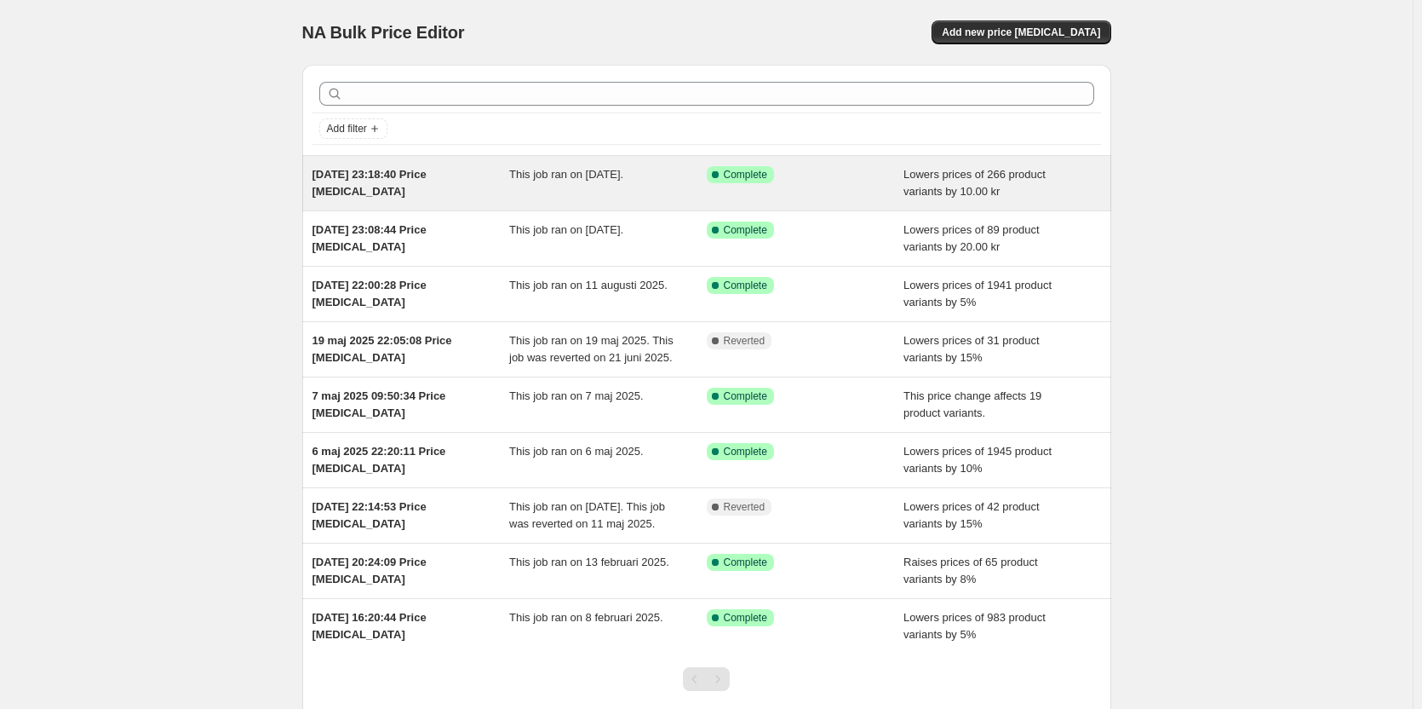
click at [564, 191] on div "This job ran on 1 september 2025." at bounding box center [608, 183] width 198 height 34
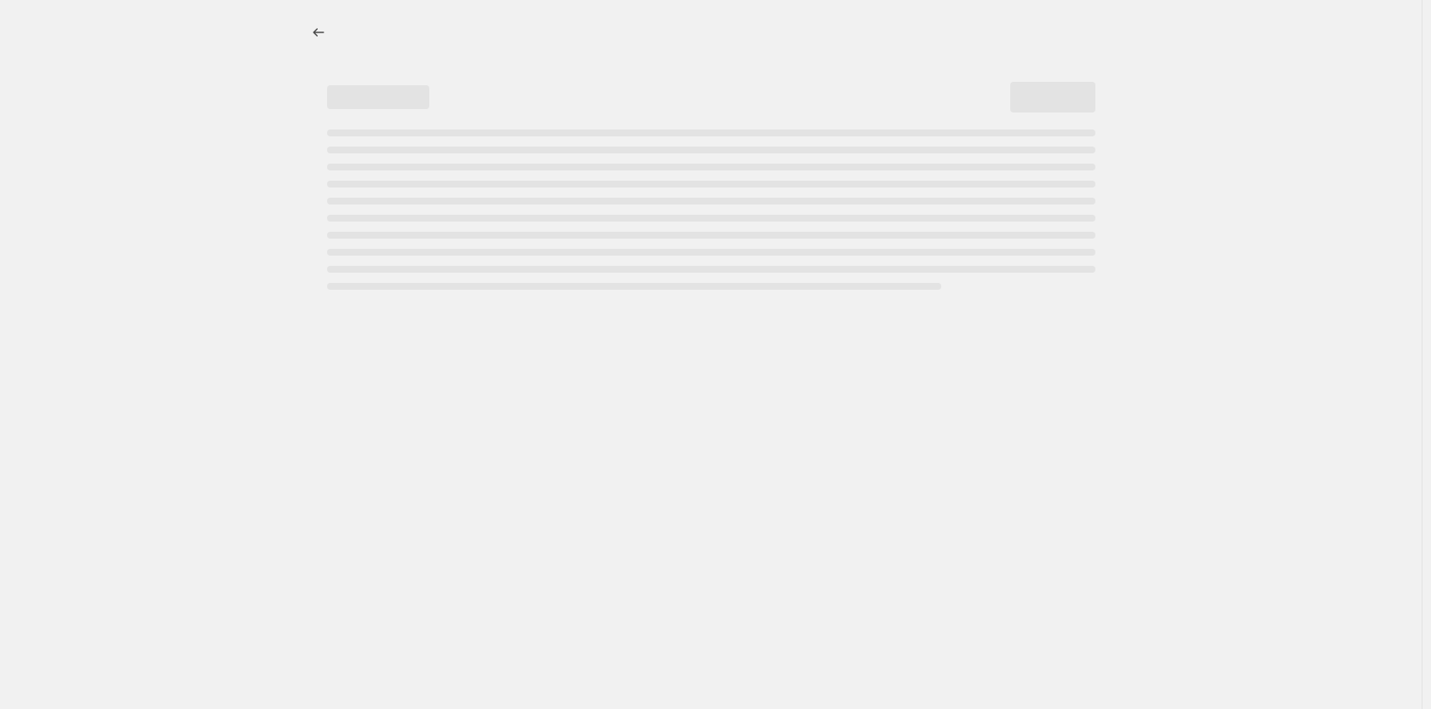
select select "by"
select select "no_change"
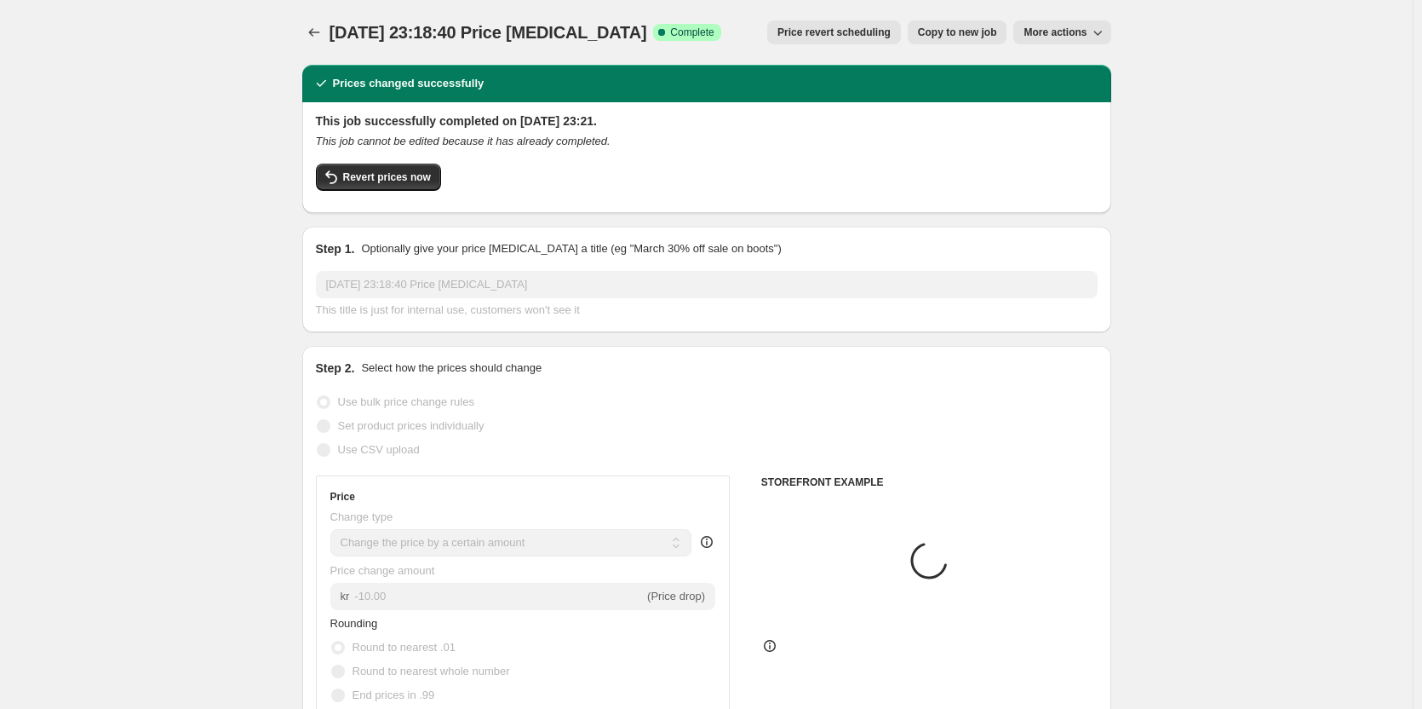
select select "collection"
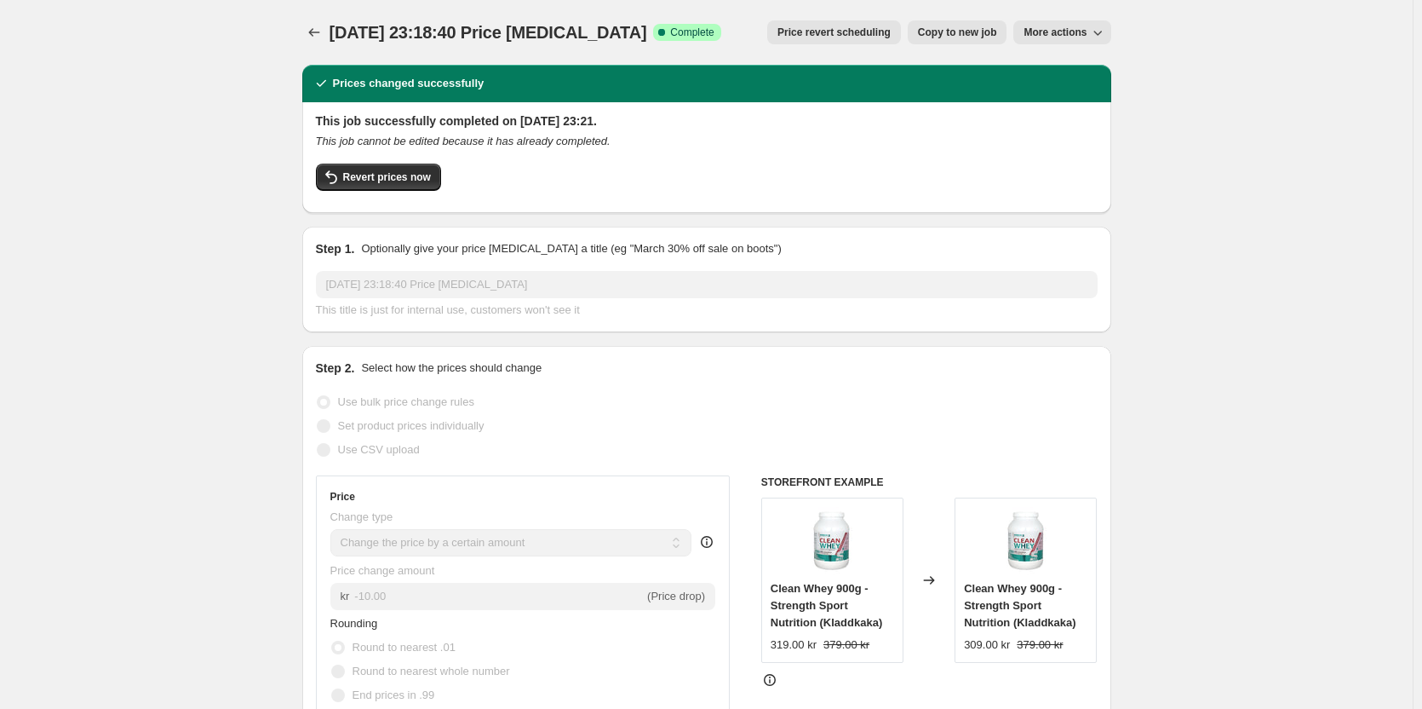
click at [552, 145] on icon "This job cannot be edited because it has already completed." at bounding box center [463, 141] width 295 height 13
click at [570, 143] on icon "This job cannot be edited because it has already completed." at bounding box center [463, 141] width 295 height 13
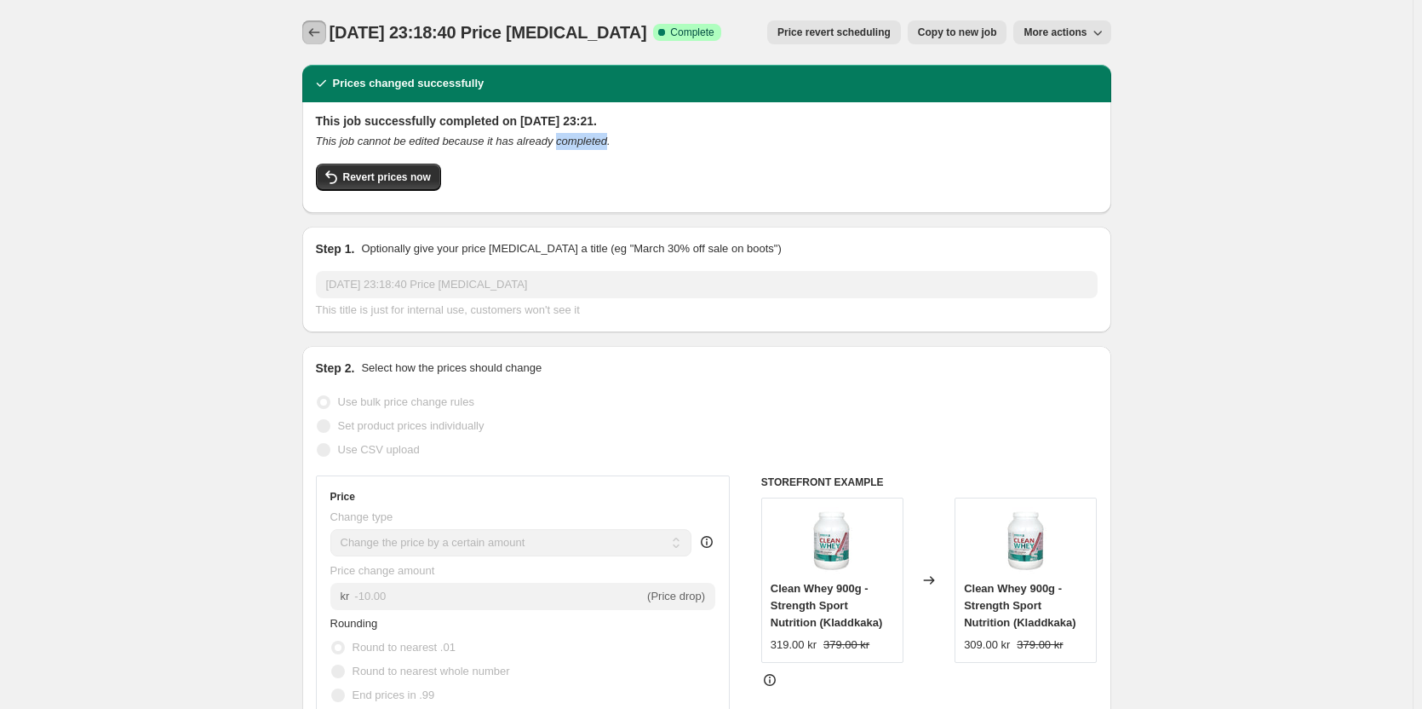
click at [318, 34] on icon "Price change jobs" at bounding box center [314, 32] width 17 height 17
